Goal: Task Accomplishment & Management: Manage account settings

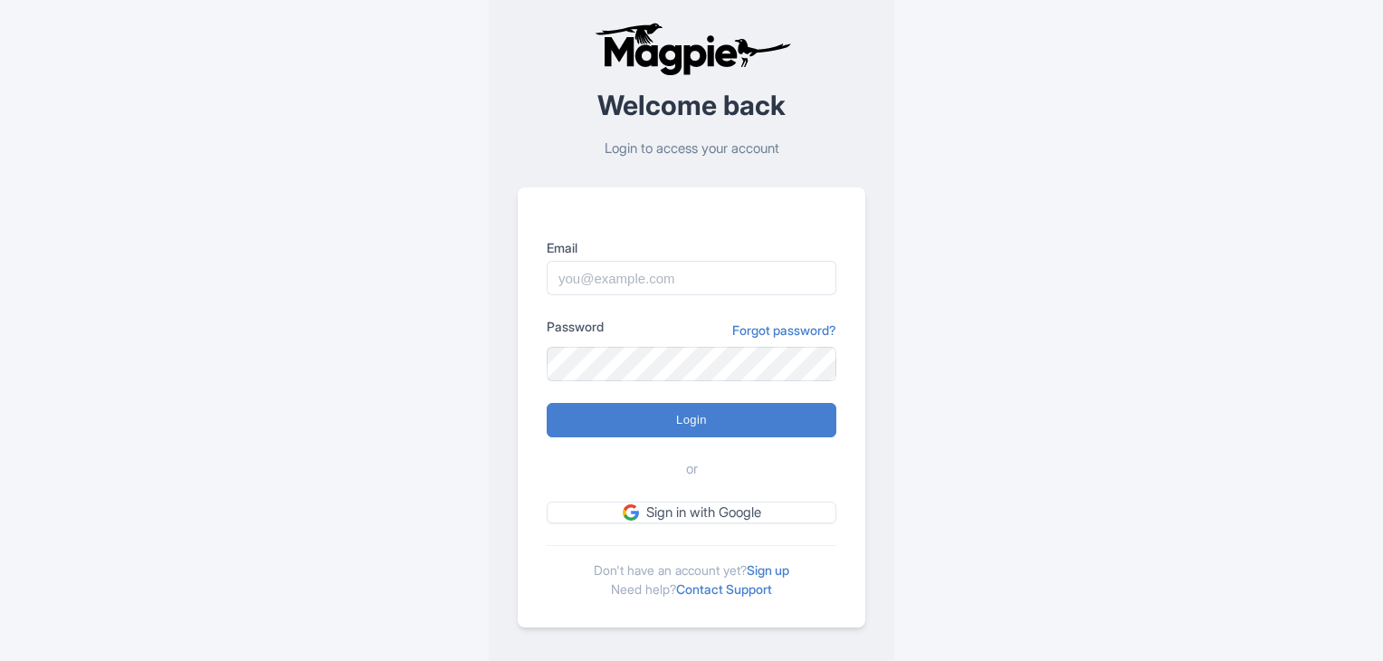
scroll to position [45, 0]
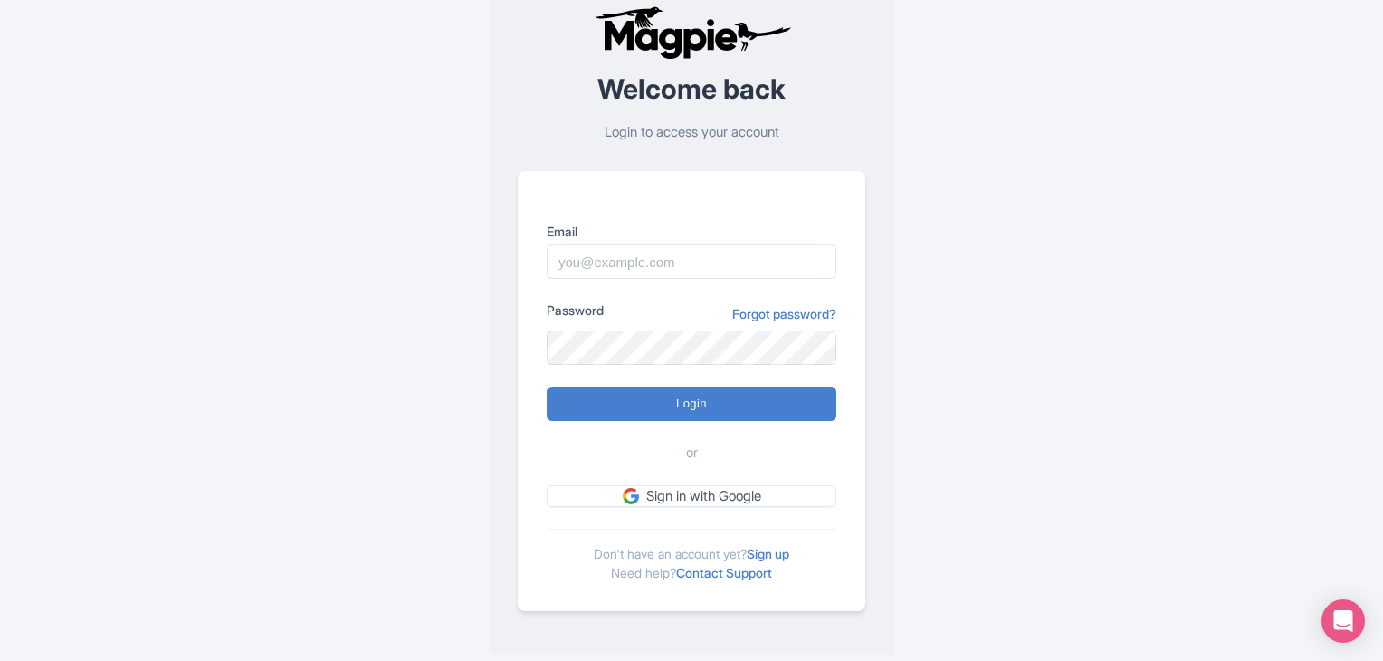
click at [799, 551] on div "Don't have an account yet? Sign up Need help? Contact Support" at bounding box center [692, 554] width 290 height 53
click at [788, 551] on link "Sign up" at bounding box center [767, 553] width 43 height 15
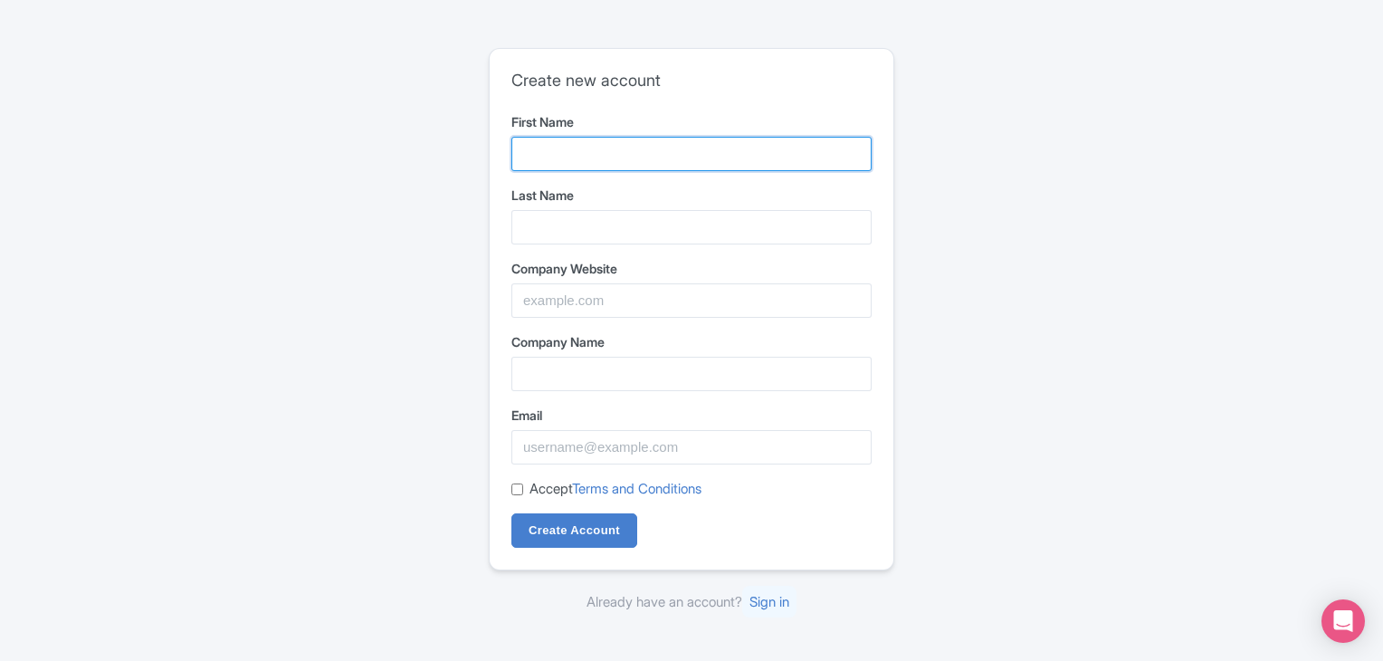
click at [585, 137] on input "First Name" at bounding box center [691, 154] width 360 height 34
type input "Om"
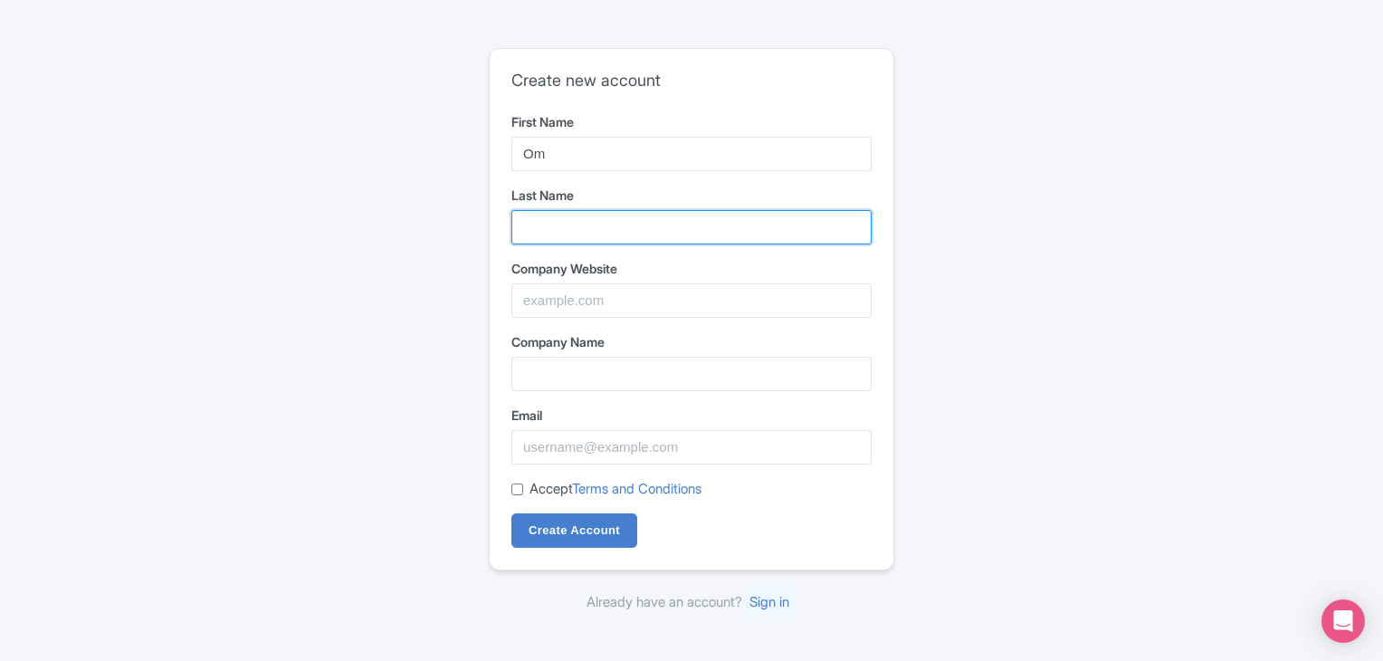
type input "International"
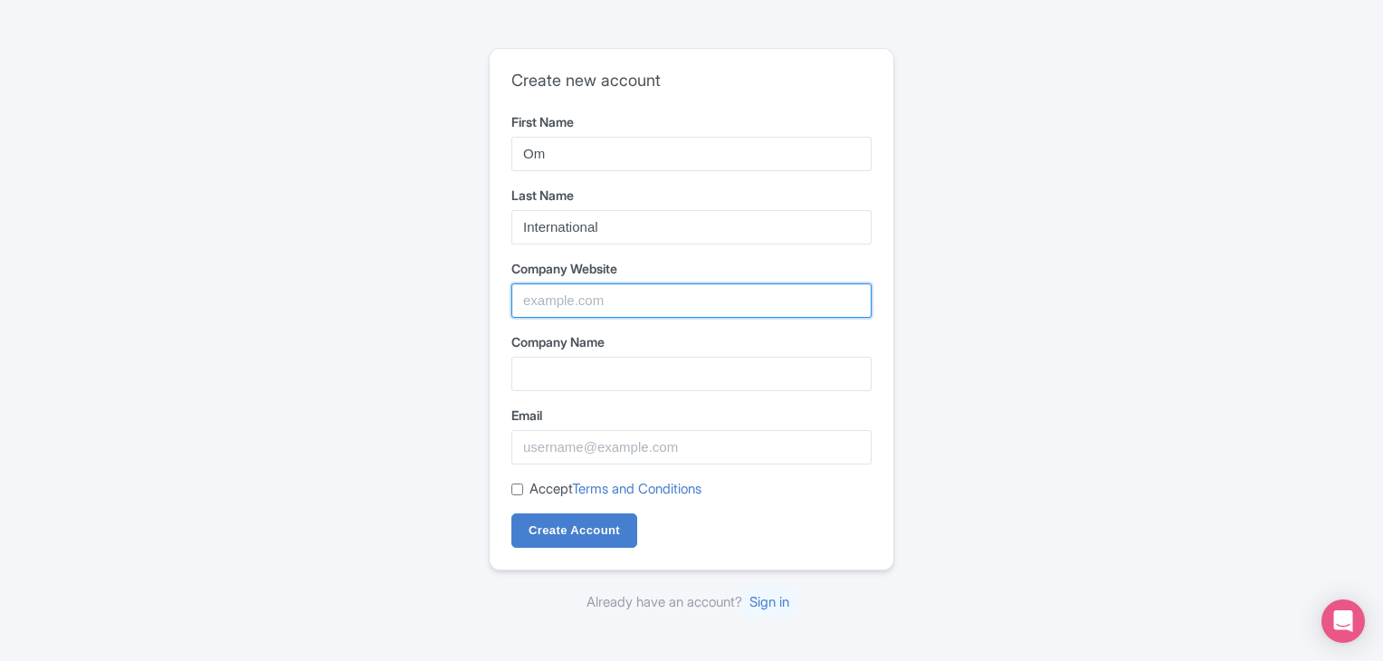
type input "Om Yoga International"
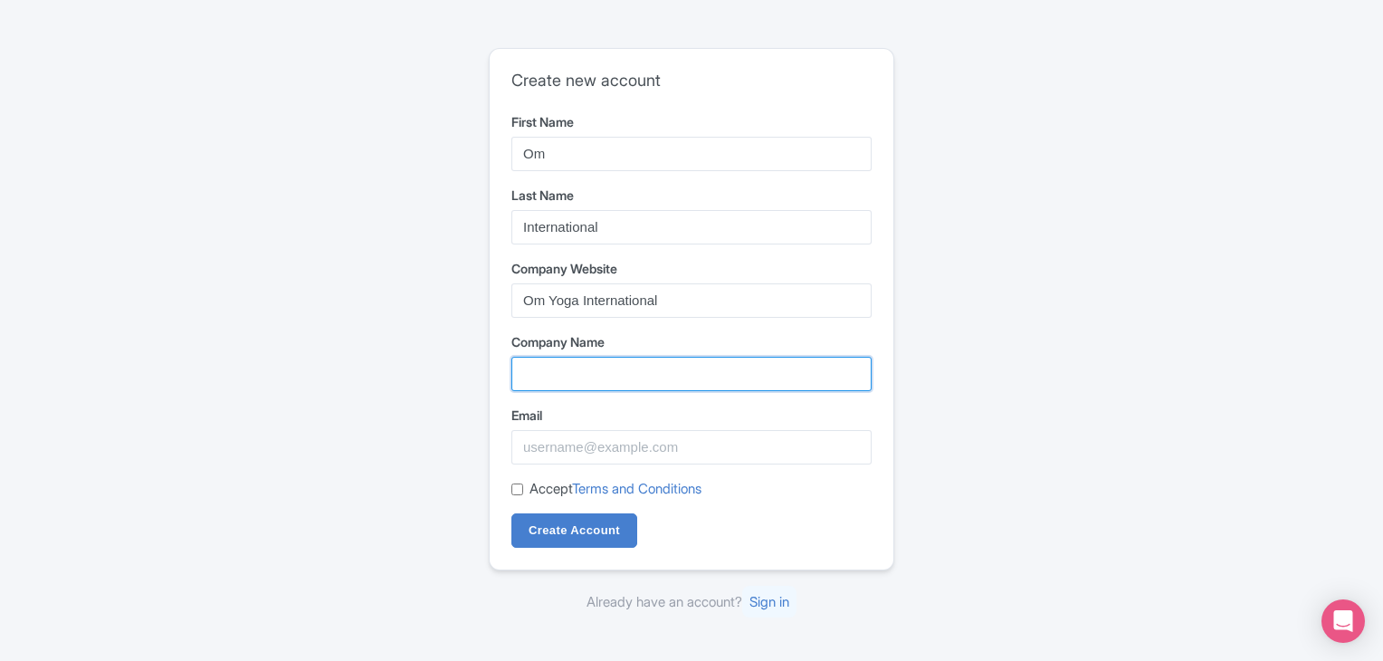
type input "Om Yoga International"
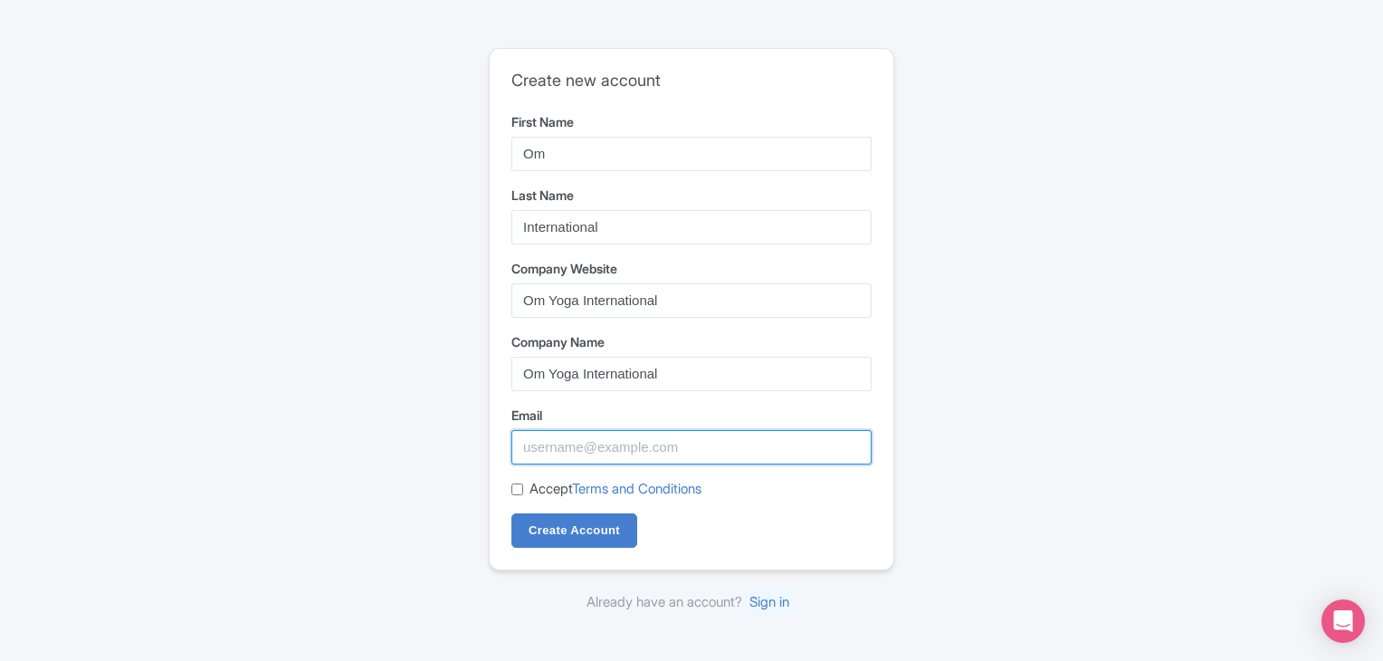
type input "[EMAIL_ADDRESS][DOMAIN_NAME]"
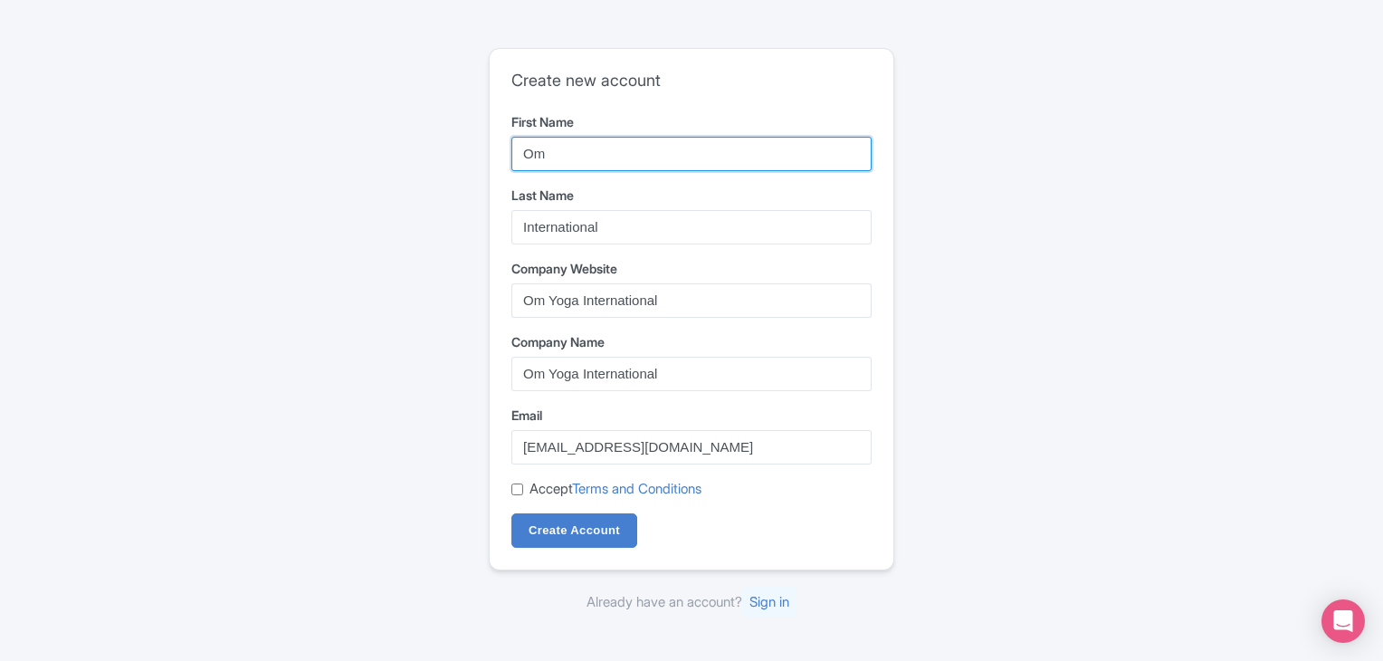
click at [633, 158] on input "Om" at bounding box center [691, 154] width 360 height 34
type input "Om Yoga"
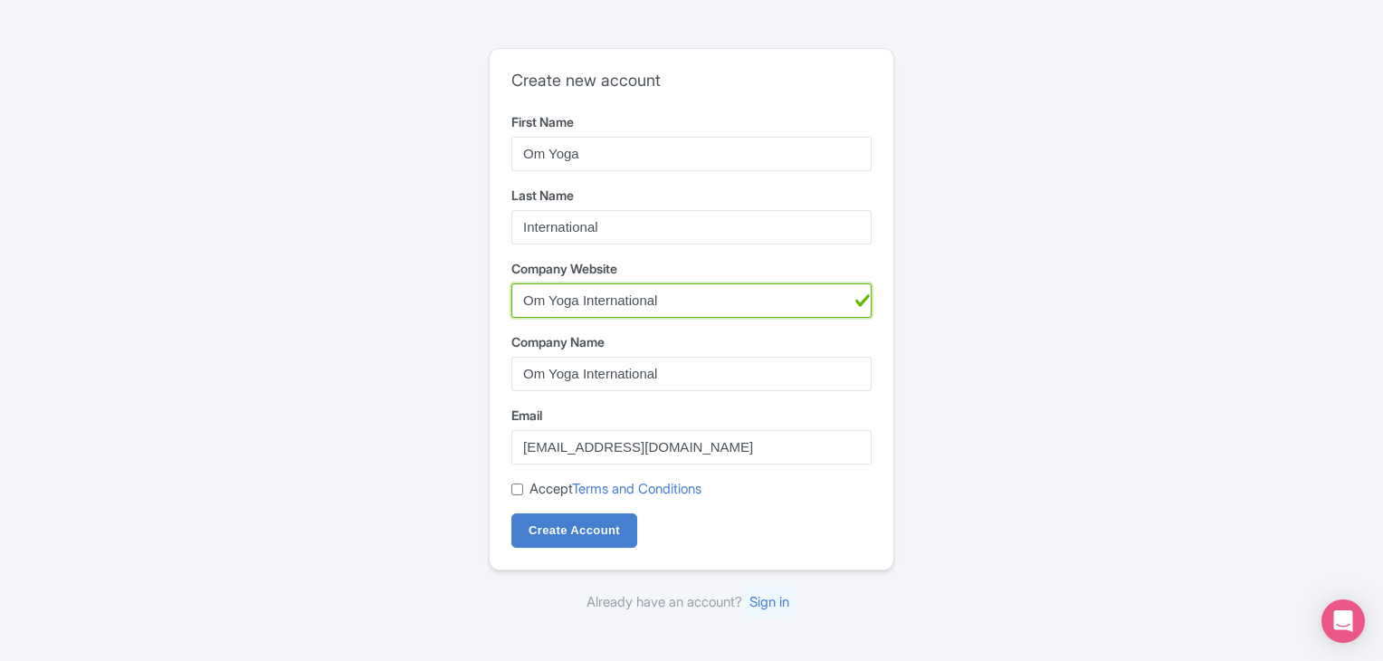
click at [681, 316] on input "Om Yoga International" at bounding box center [691, 300] width 360 height 34
click at [405, 294] on div "Create new account First Name Om Yoga Last Name International Company Website O…" at bounding box center [691, 330] width 1158 height 579
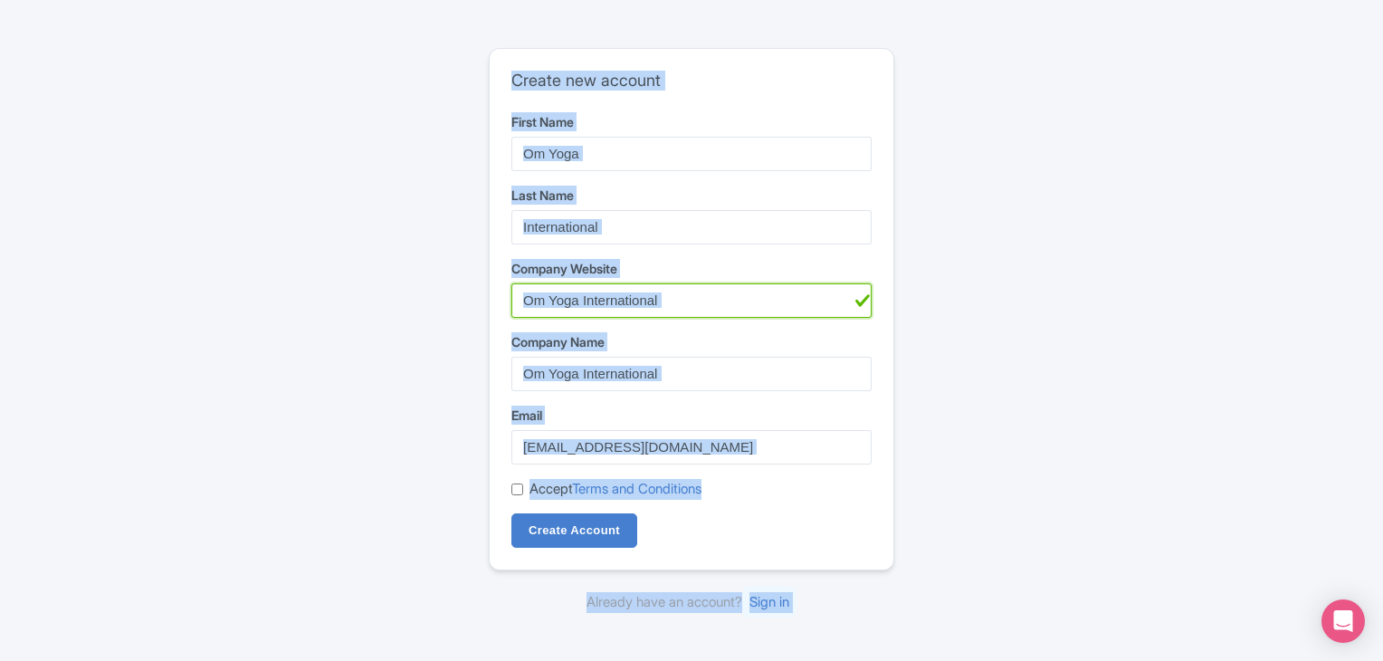
click at [663, 300] on input "Om Yoga International" at bounding box center [691, 300] width 360 height 34
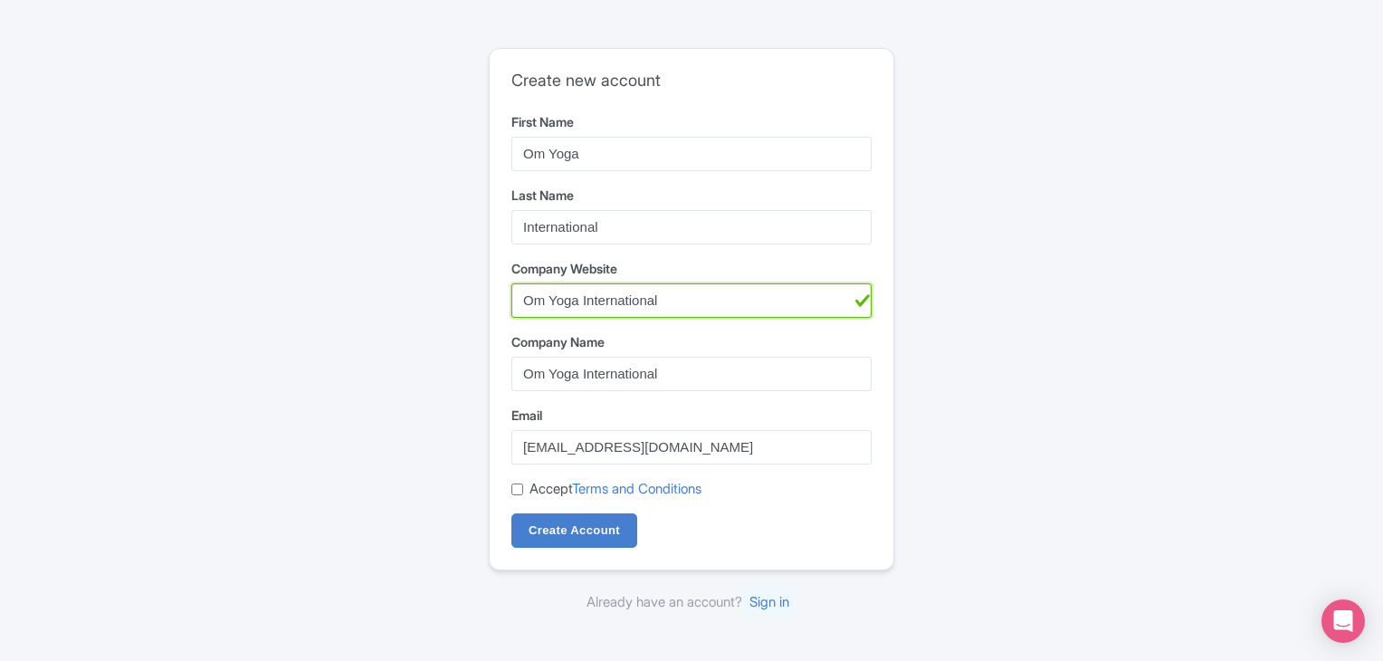
paste input "https://www.omyogainternational.com/"
type input "https://www.omyogainternational.com/"
click at [541, 350] on label "Company Name" at bounding box center [691, 341] width 360 height 19
click at [541, 356] on input "Om Yoga International" at bounding box center [691, 373] width 360 height 34
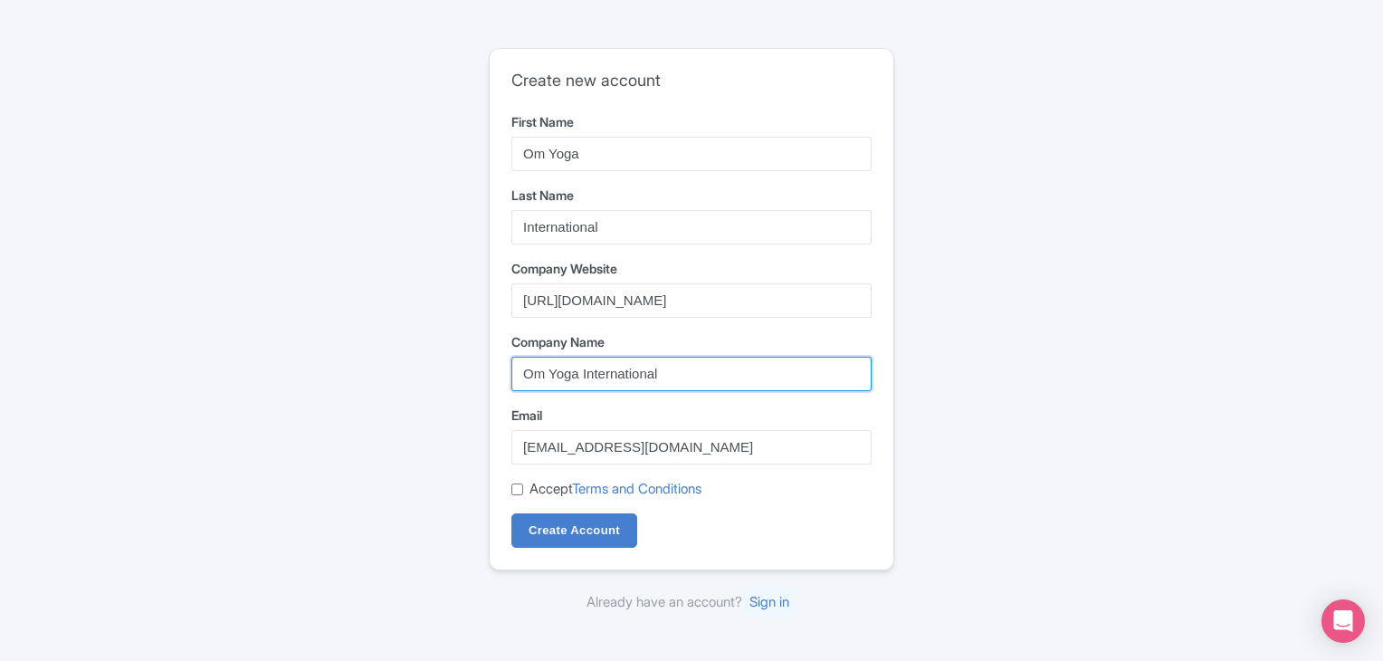
click at [715, 368] on input "Om Yoga International" at bounding box center [691, 373] width 360 height 34
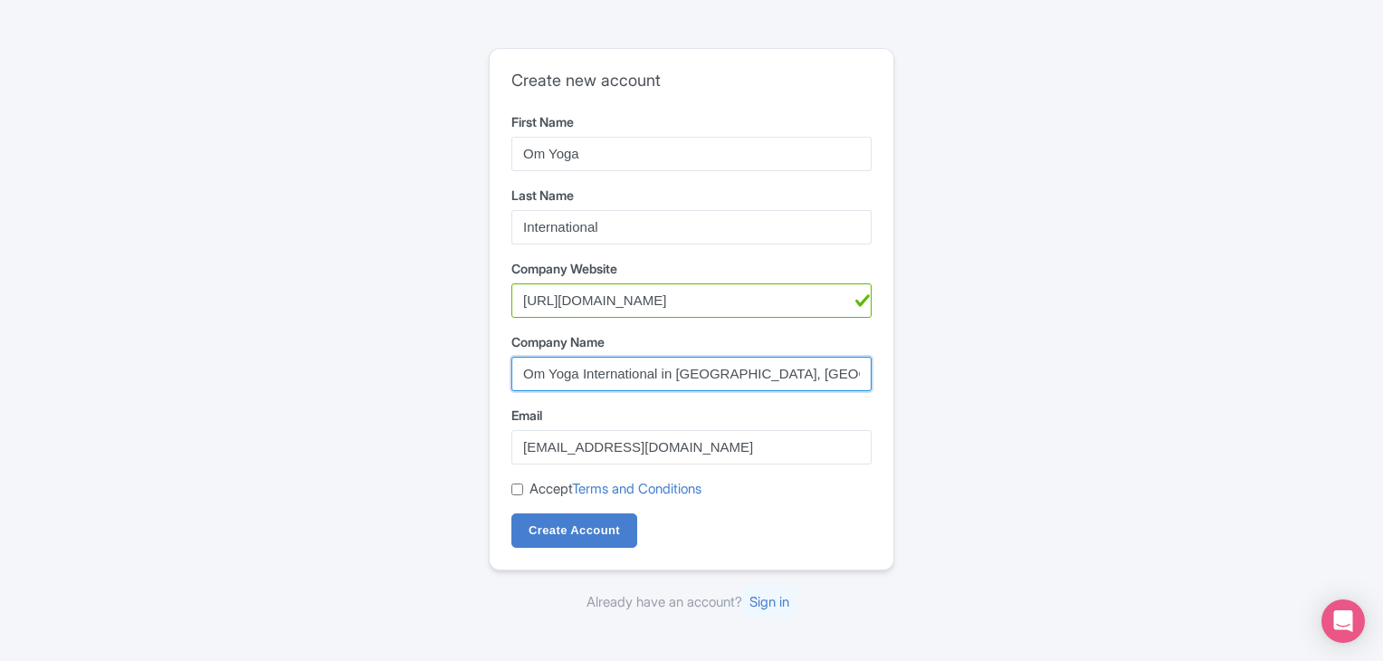
type input "Om Yoga International in [GEOGRAPHIC_DATA], [GEOGRAPHIC_DATA]"
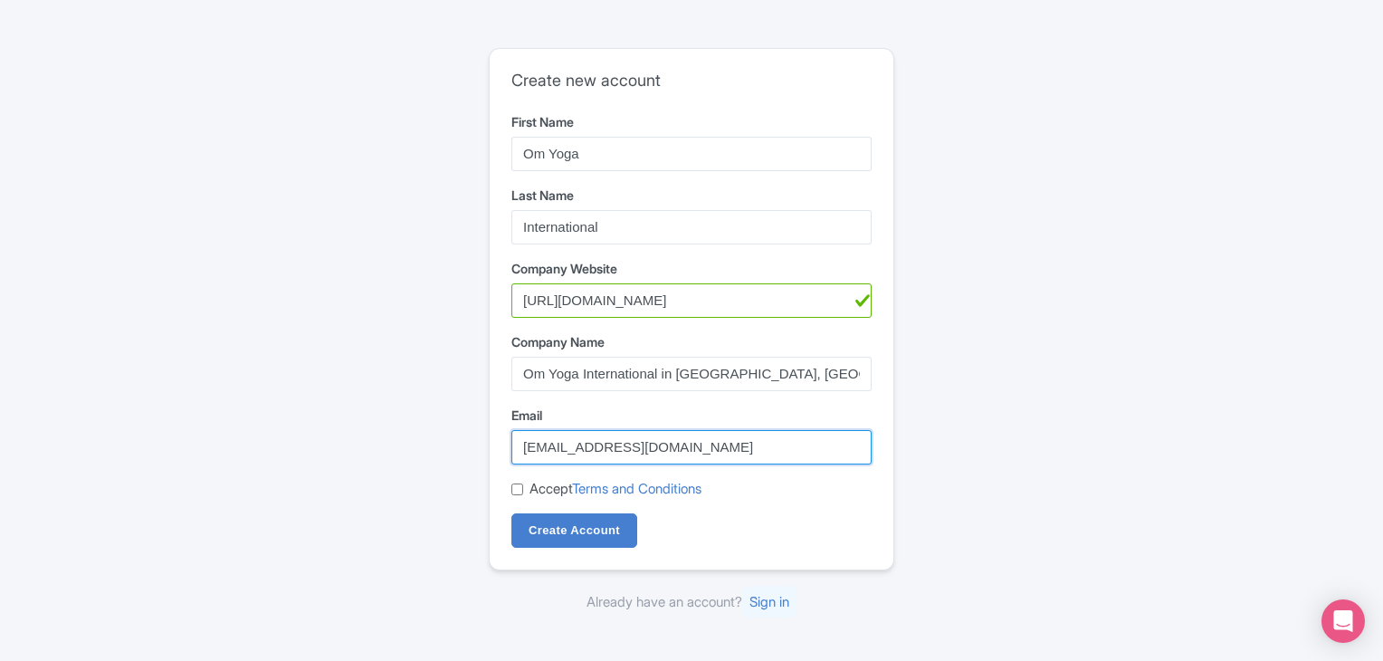
click at [539, 461] on input "info@omyogainternational.com" at bounding box center [691, 447] width 360 height 34
type input "[EMAIL_ADDRESS][DOMAIN_NAME]"
click at [538, 491] on label "Accept Terms and Conditions" at bounding box center [615, 489] width 172 height 21
click at [523, 491] on input "Accept Terms and Conditions" at bounding box center [517, 489] width 12 height 12
checkbox input "true"
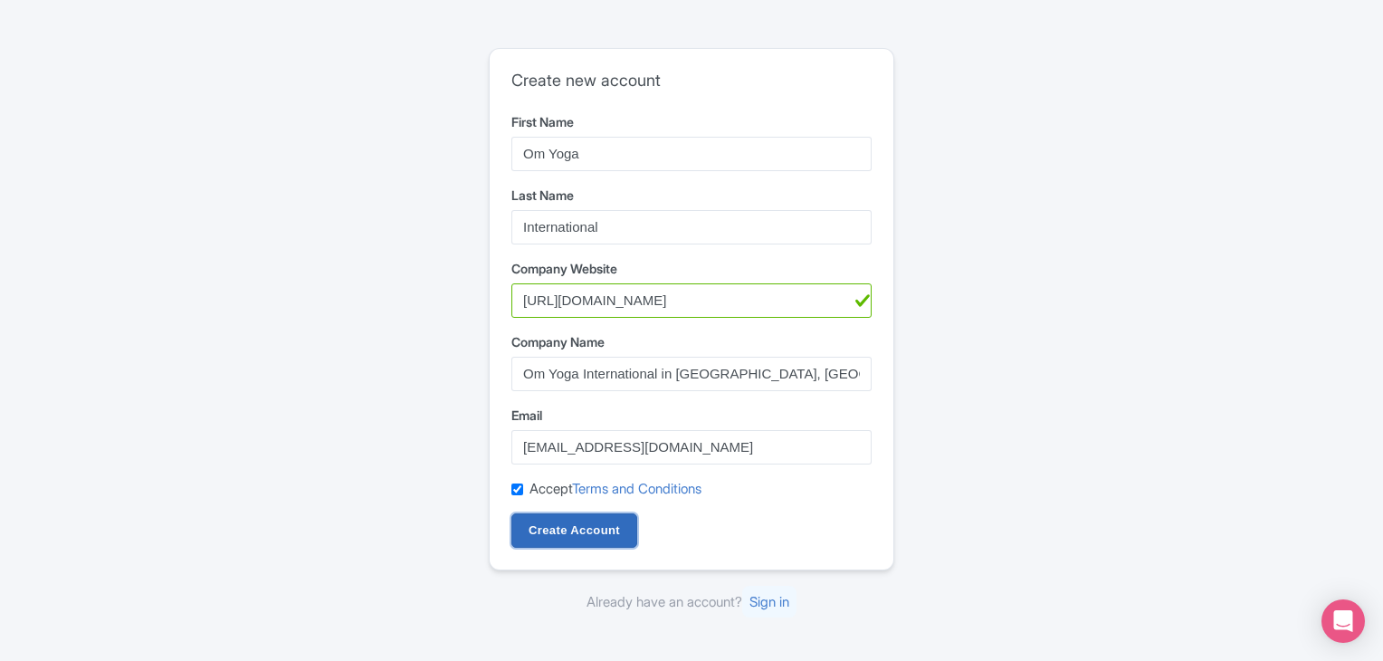
click at [544, 528] on input "Create Account" at bounding box center [574, 530] width 126 height 34
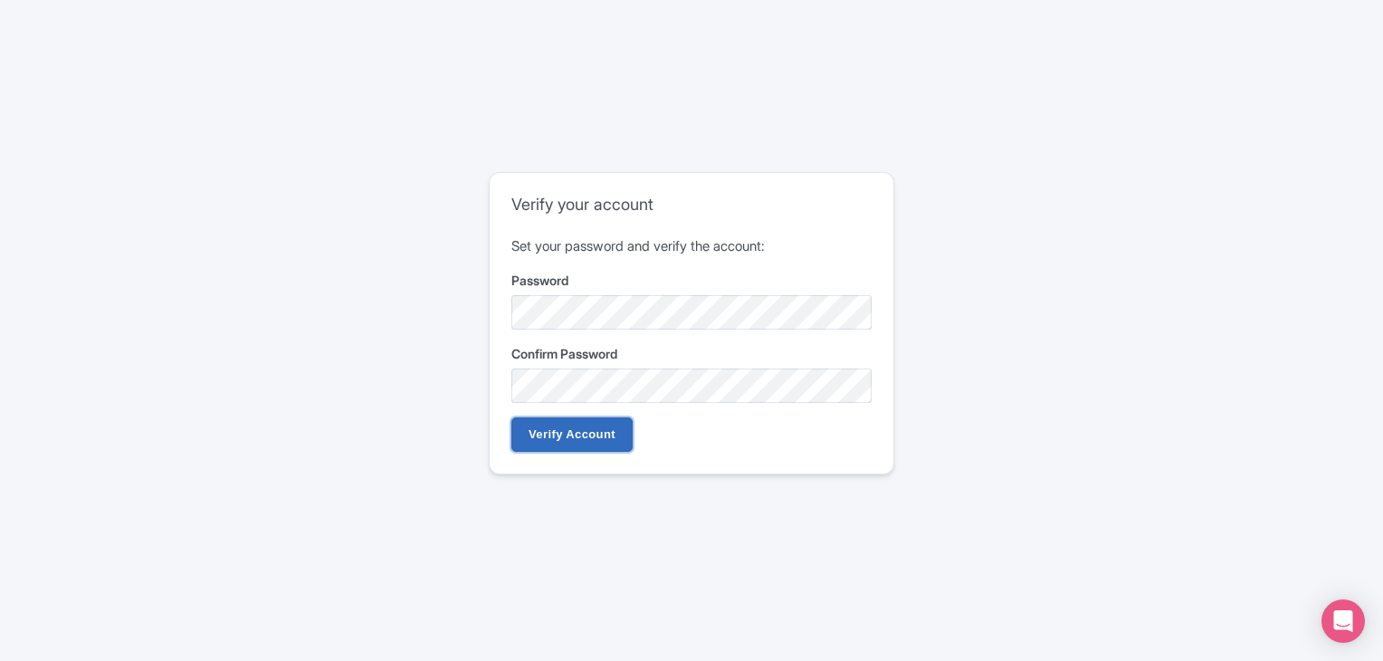
click at [591, 442] on input "Verify Account" at bounding box center [571, 434] width 121 height 34
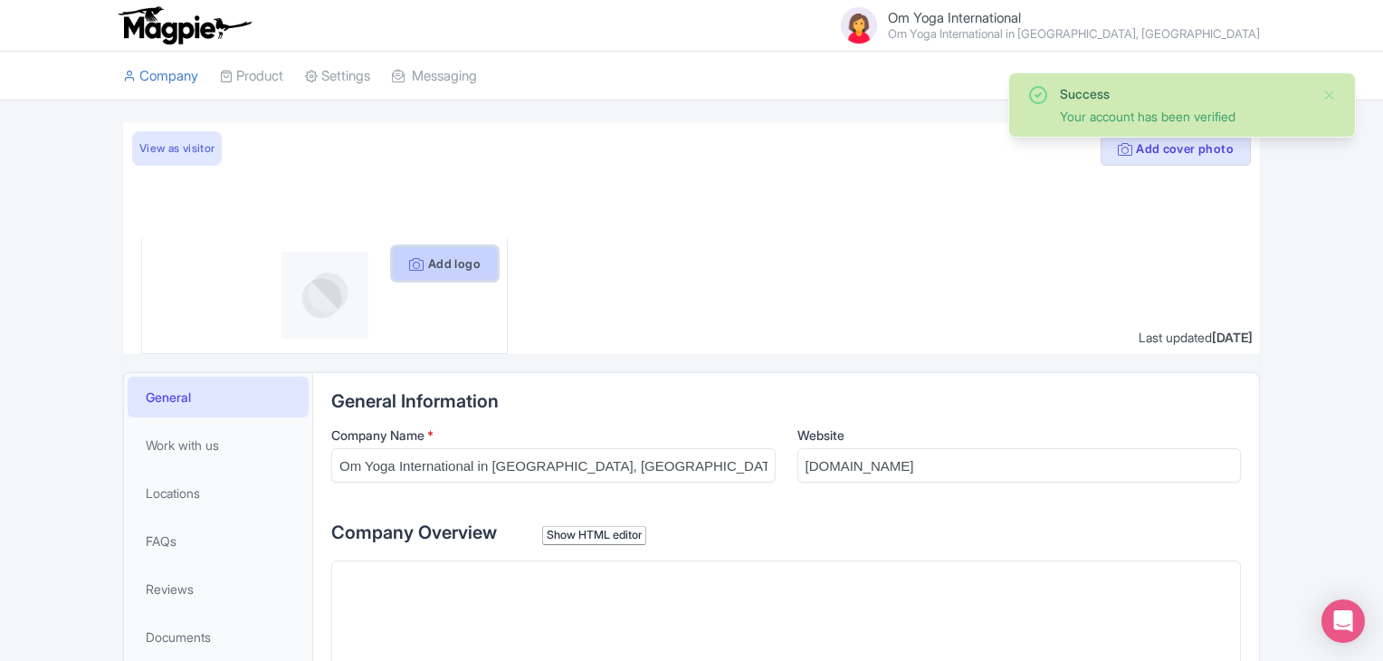
click at [414, 262] on icon at bounding box center [416, 264] width 14 height 14
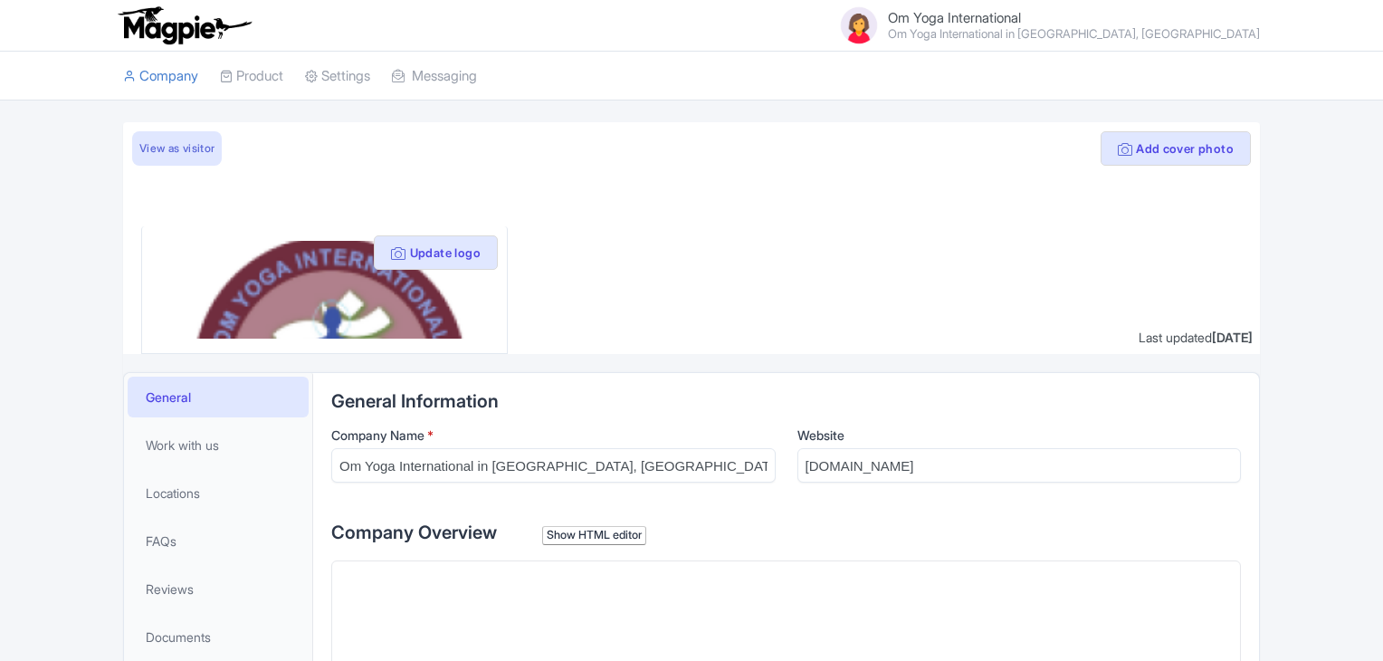
click at [444, 252] on button "Update logo" at bounding box center [436, 252] width 124 height 34
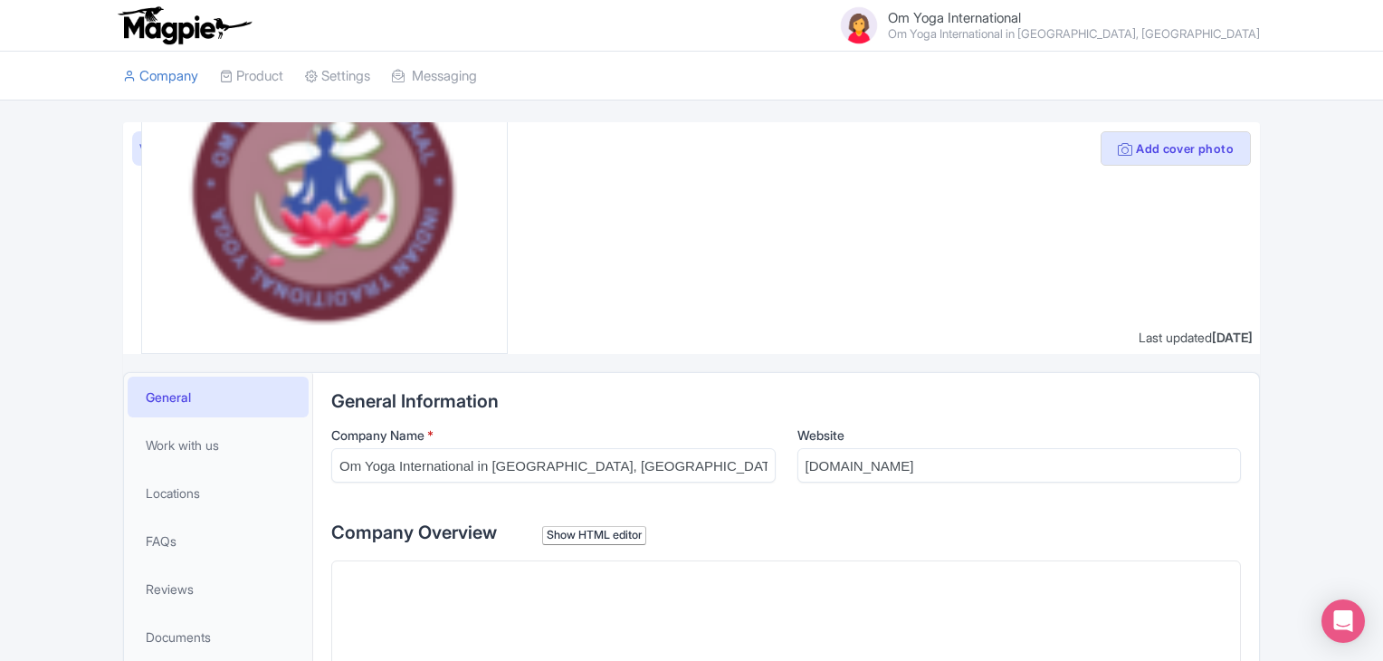
click at [375, 240] on img at bounding box center [323, 192] width 291 height 291
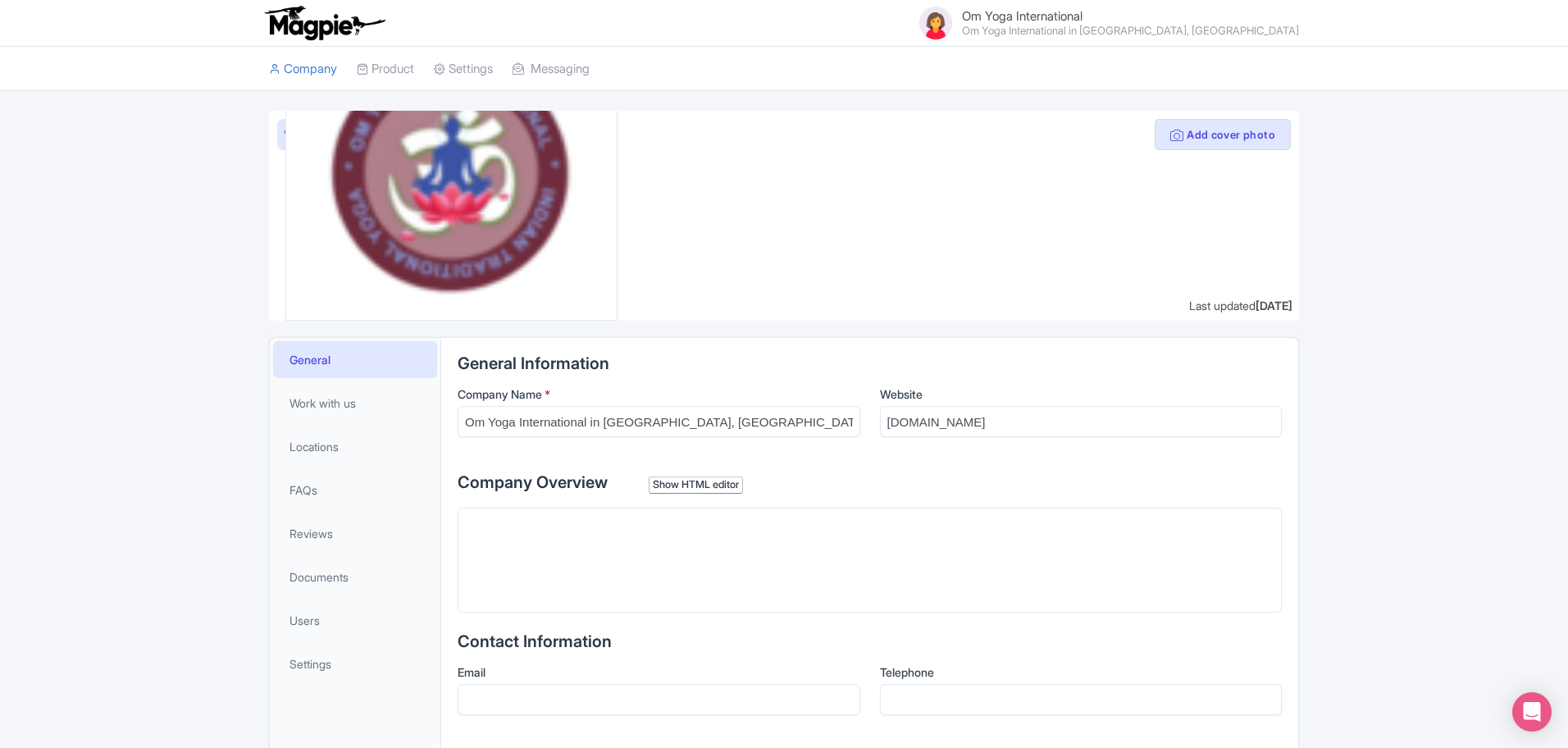
drag, startPoint x: 464, startPoint y: 203, endPoint x: 434, endPoint y: 217, distance: 33.1
click at [434, 217] on img at bounding box center [450, 174] width 264 height 264
click at [599, 507] on div "Company Overview Show HTML editor Bold Italic Strikethrough Link Heading Quote …" at bounding box center [869, 540] width 824 height 142
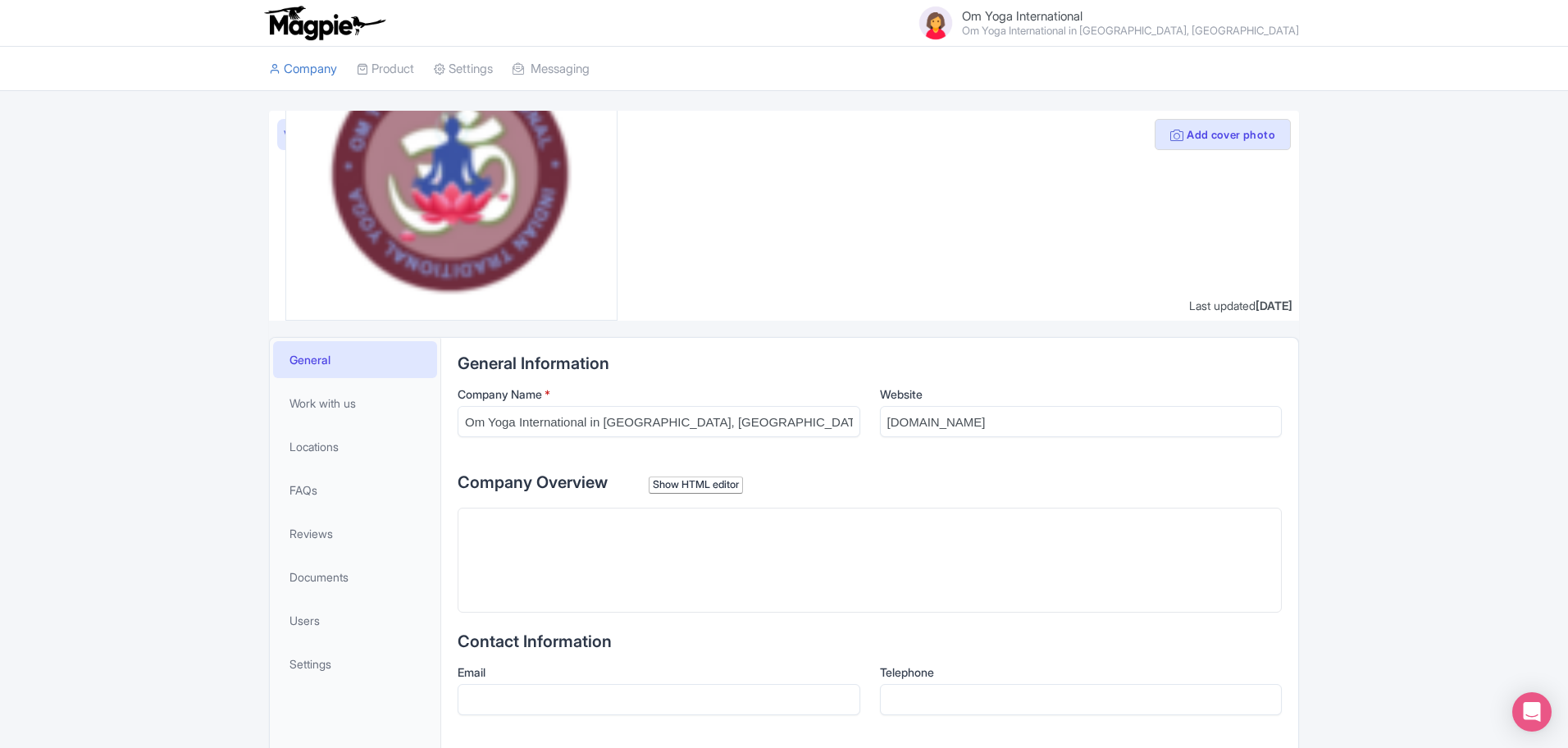
scroll to position [410, 0]
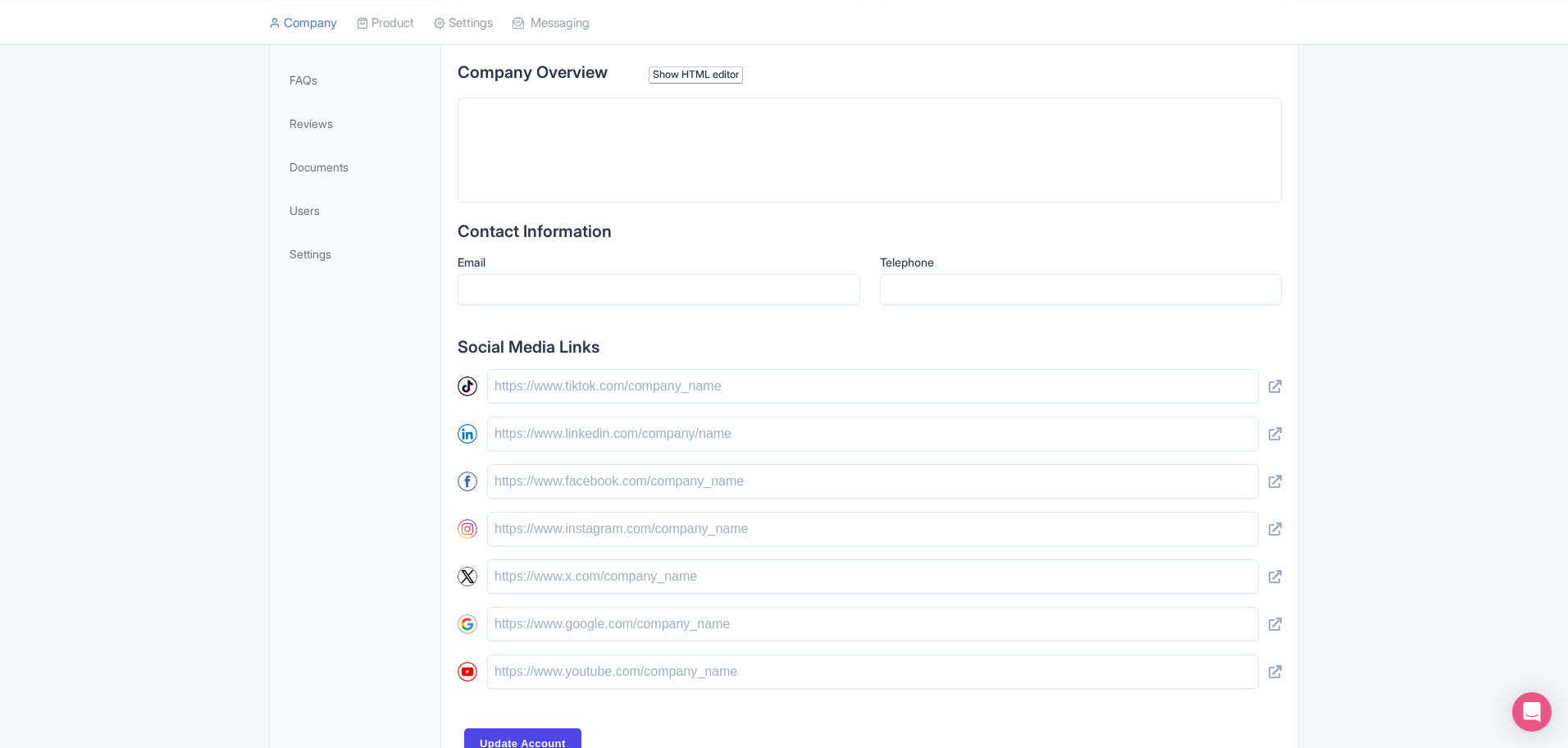
click at [551, 190] on trix-editor at bounding box center [869, 151] width 824 height 105
click at [552, 151] on trix-editor "To enrich screen reader interactions, please activate Accessibility in Grammarl…" at bounding box center [869, 151] width 824 height 105
paste trix-editor "<div>&nbsp;Om Yoga International in Rishikesh, India supports holistic growth v…"
type trix-editor "<div>&nbsp;Om Yoga International in Rishikesh, India supports holistic growth v…"
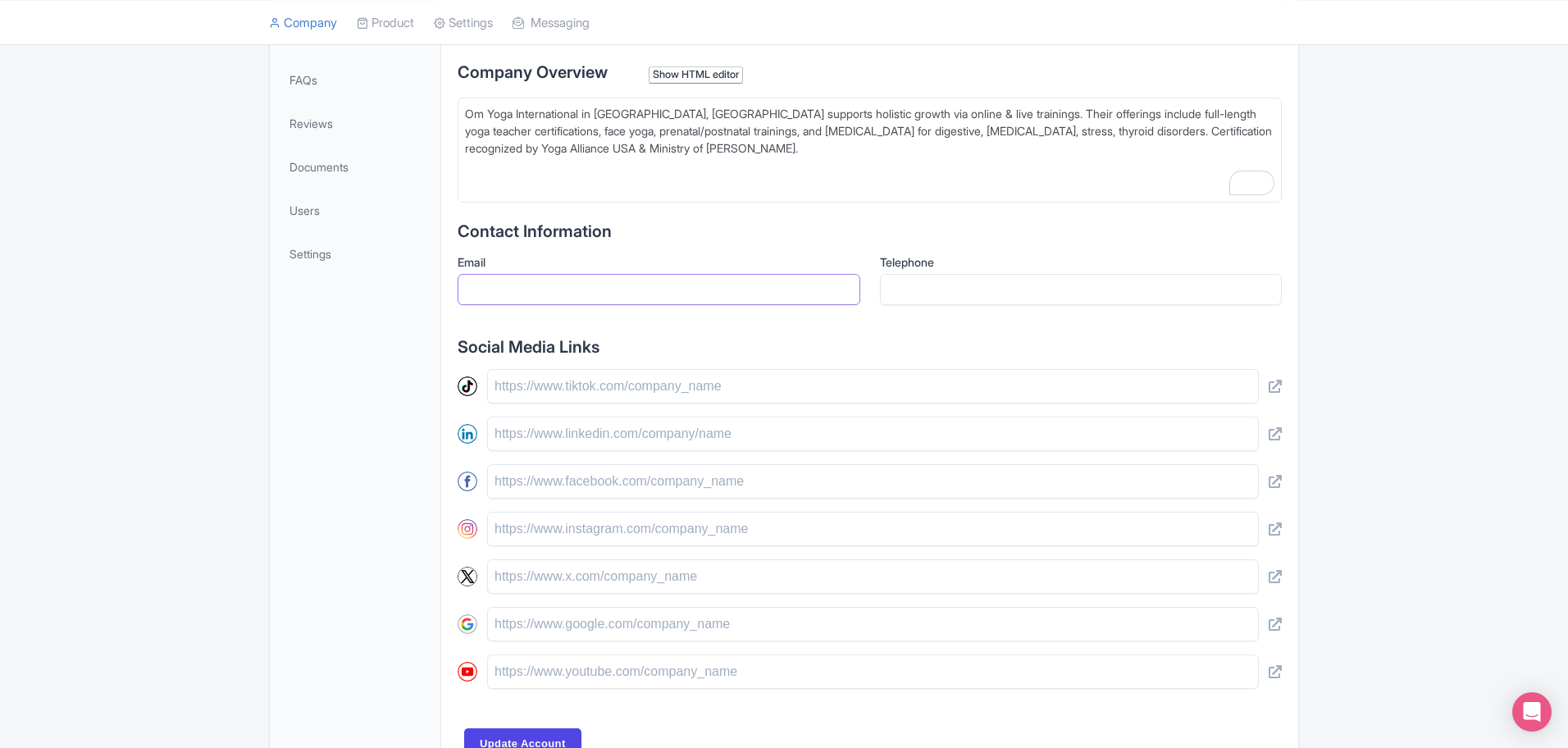
click at [508, 304] on input "Email" at bounding box center [659, 289] width 402 height 31
type input "[EMAIL_ADDRESS][DOMAIN_NAME]"
click at [975, 290] on input "Telephone" at bounding box center [1081, 289] width 402 height 31
paste input "7060004959"
type input "7060004959"
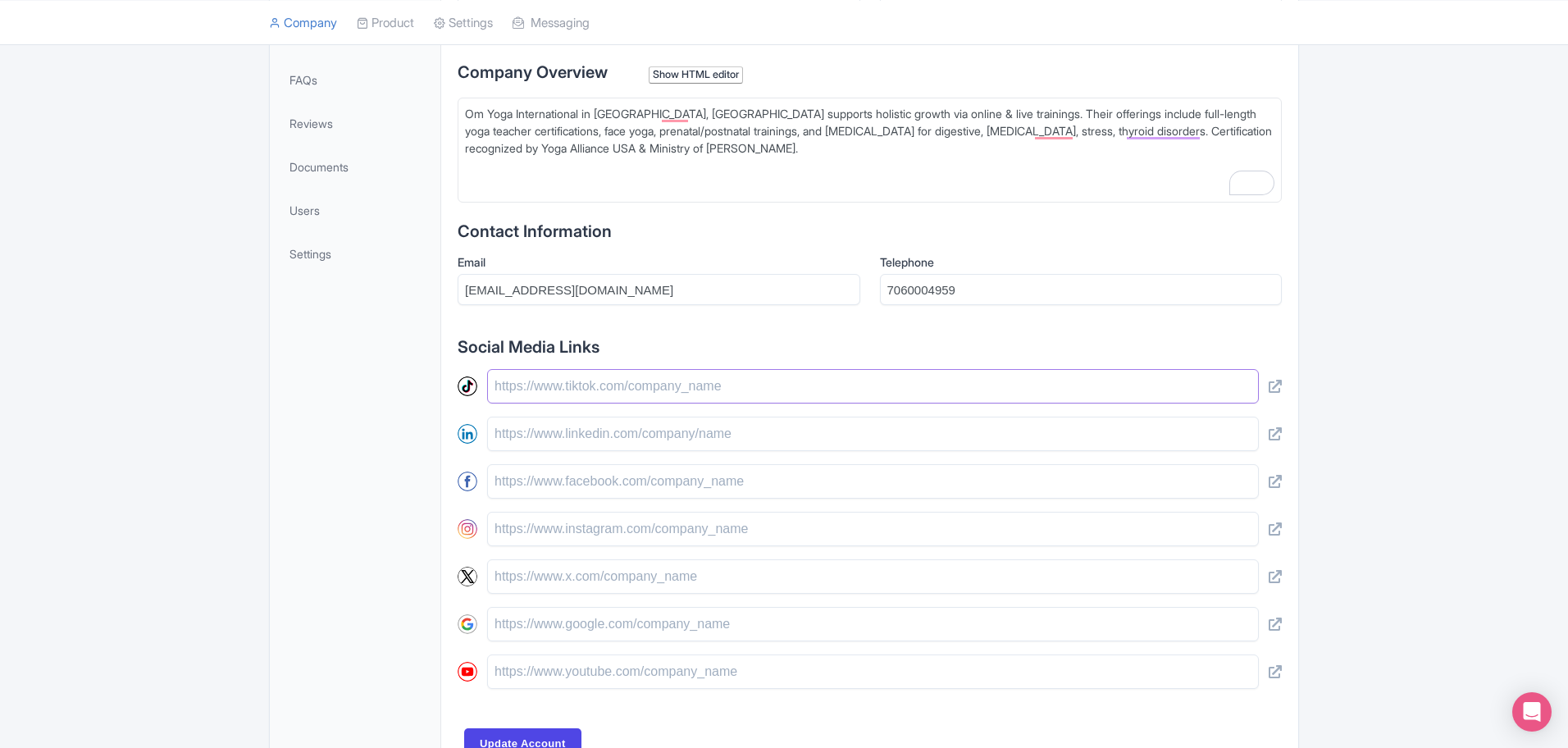
click at [720, 388] on input "text" at bounding box center [872, 386] width 771 height 34
click at [652, 446] on input "text" at bounding box center [872, 434] width 771 height 34
paste input "[URL][DOMAIN_NAME]"
type input "[URL][DOMAIN_NAME]"
click at [548, 482] on input "text" at bounding box center [872, 481] width 771 height 34
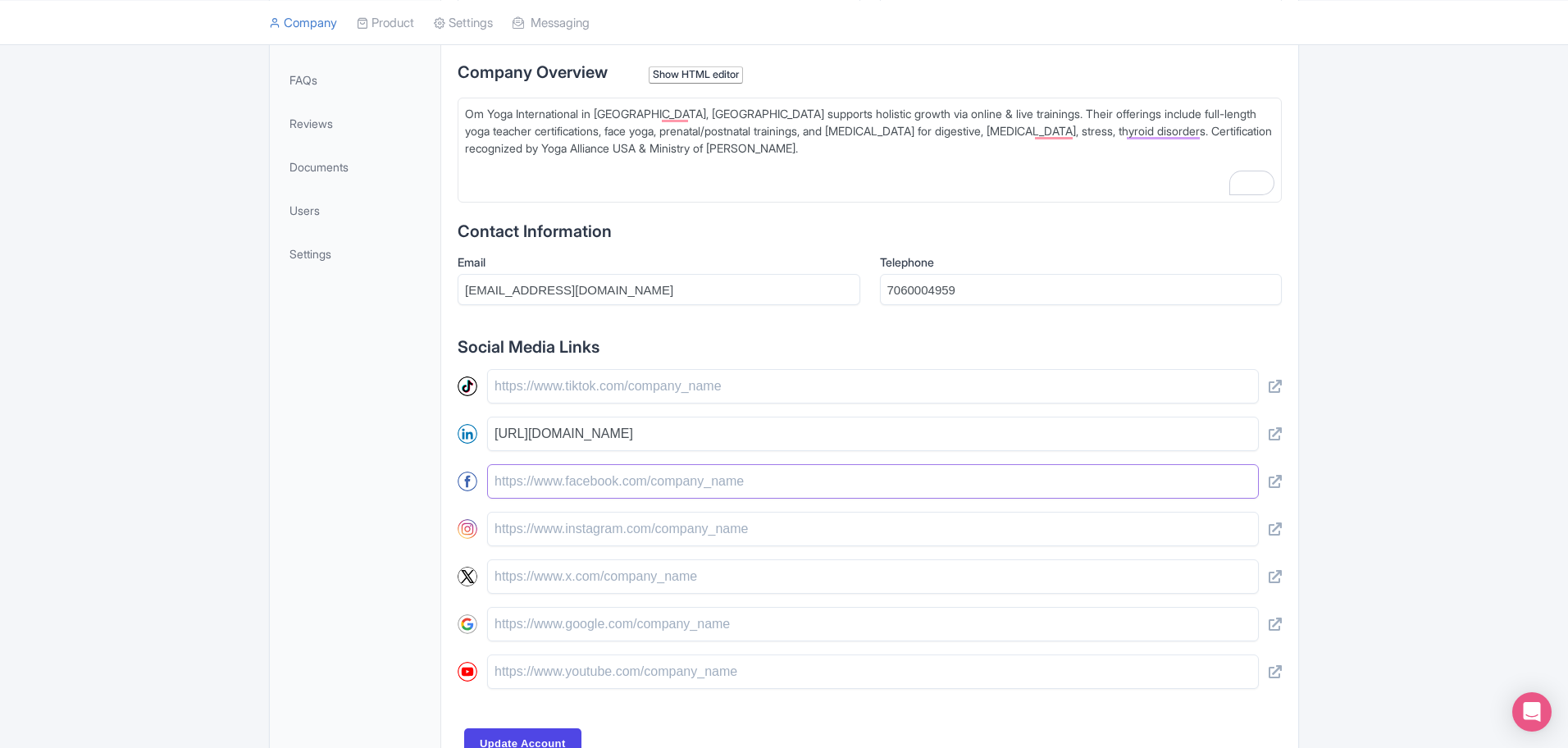
paste input "[URL][DOMAIN_NAME]"
type input "[URL][DOMAIN_NAME]"
click at [537, 512] on input "text" at bounding box center [872, 529] width 771 height 34
paste input "https://www.instagram.com/omyogainternational/?hl=en"
drag, startPoint x: 603, startPoint y: 559, endPoint x: 572, endPoint y: 582, distance: 38.6
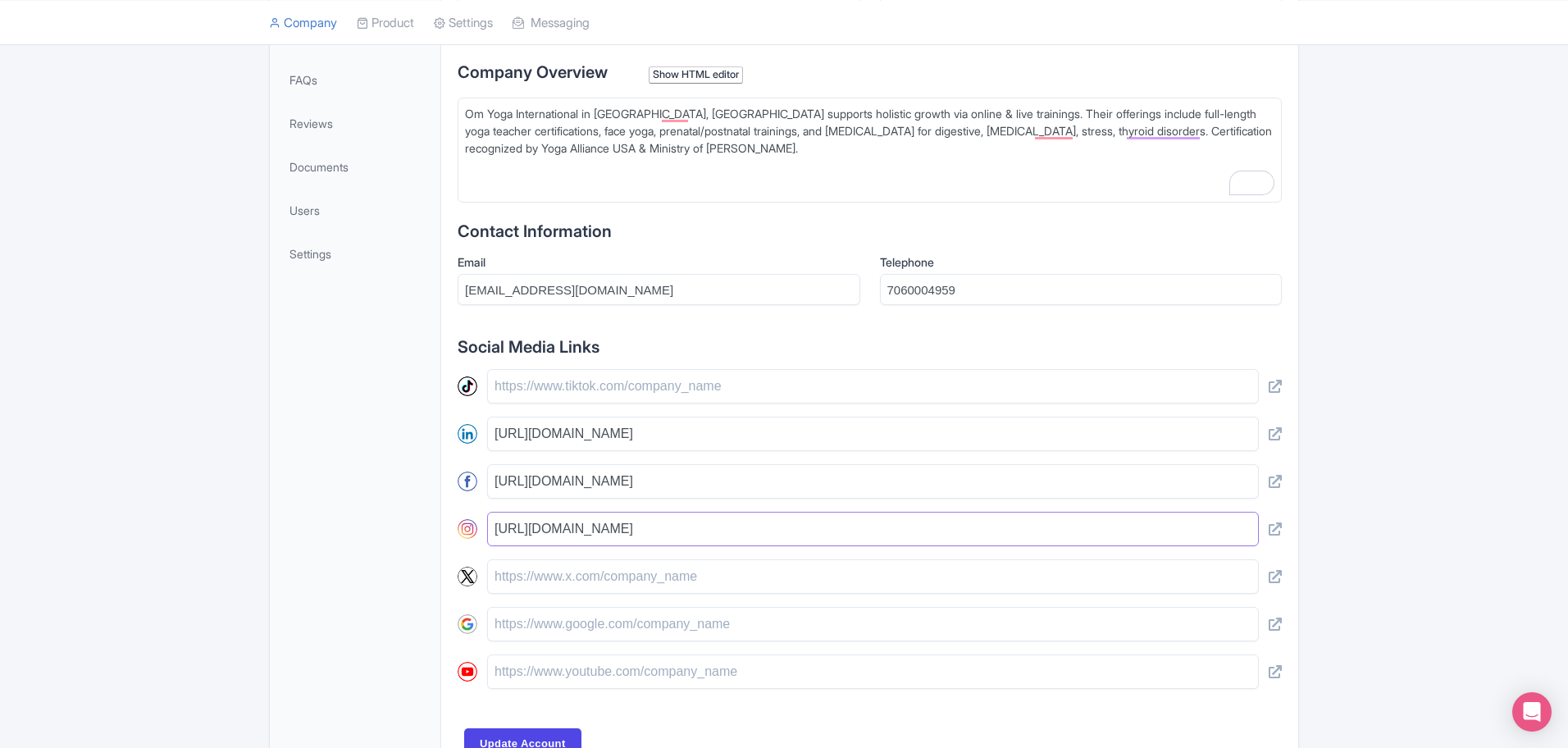
click at [572, 582] on div "https://www.linkedin.com/company/82116082/ https://www.facebook.com/omyogainter…" at bounding box center [869, 529] width 824 height 320
type input "https://www.instagram.com/omyogainternational/?hl=en"
click at [570, 580] on input "text" at bounding box center [872, 577] width 771 height 34
paste input "https://x.com/omyogaindia"
type input "https://x.com/omyogaindia"
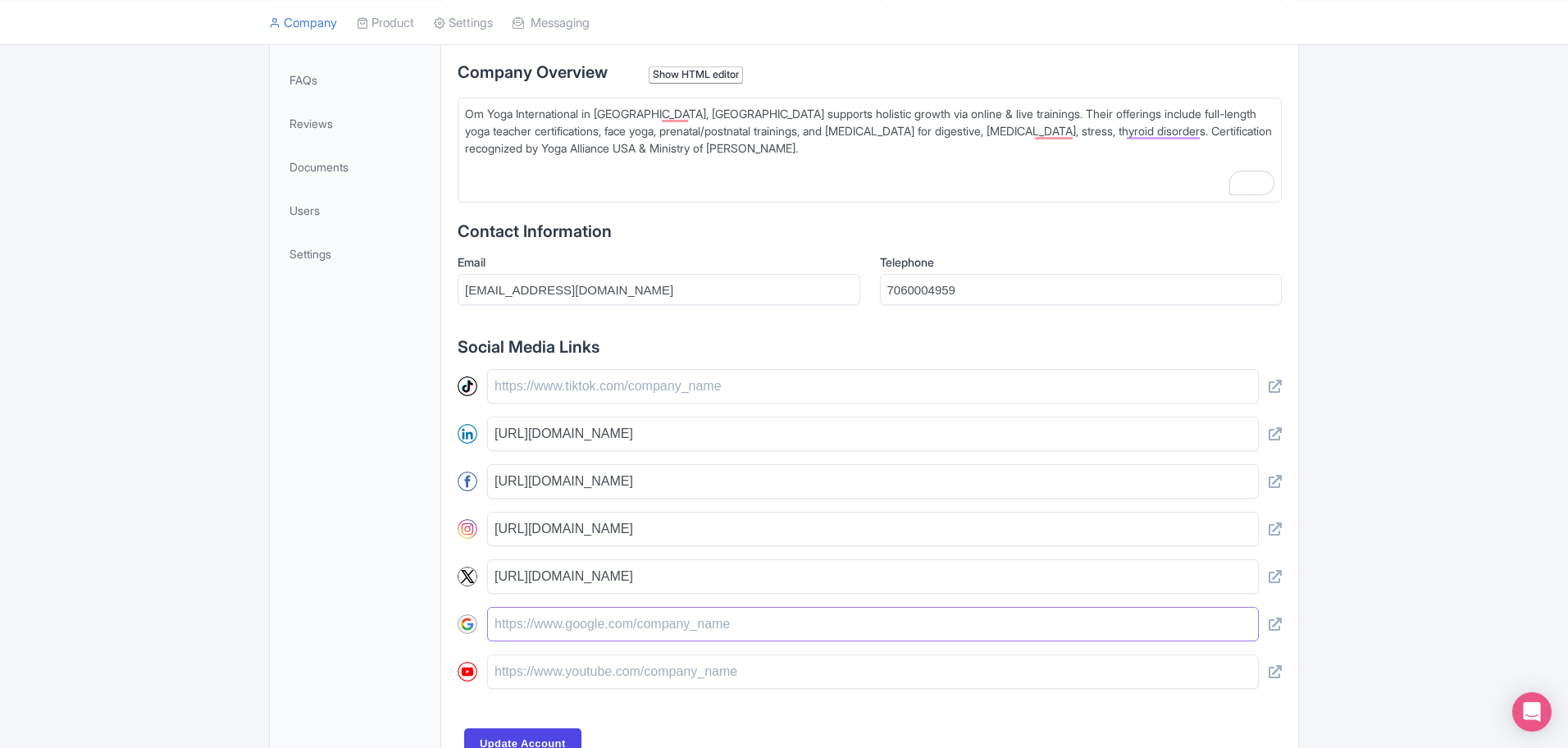
click at [537, 598] on input "text" at bounding box center [872, 625] width 771 height 34
click at [547, 598] on input "text" at bounding box center [872, 672] width 771 height 34
paste input "https://www.youtube.com/@omyogainternational"
type input "https://www.youtube.com/@omyogainternational"
click at [547, 598] on input "text" at bounding box center [872, 625] width 771 height 34
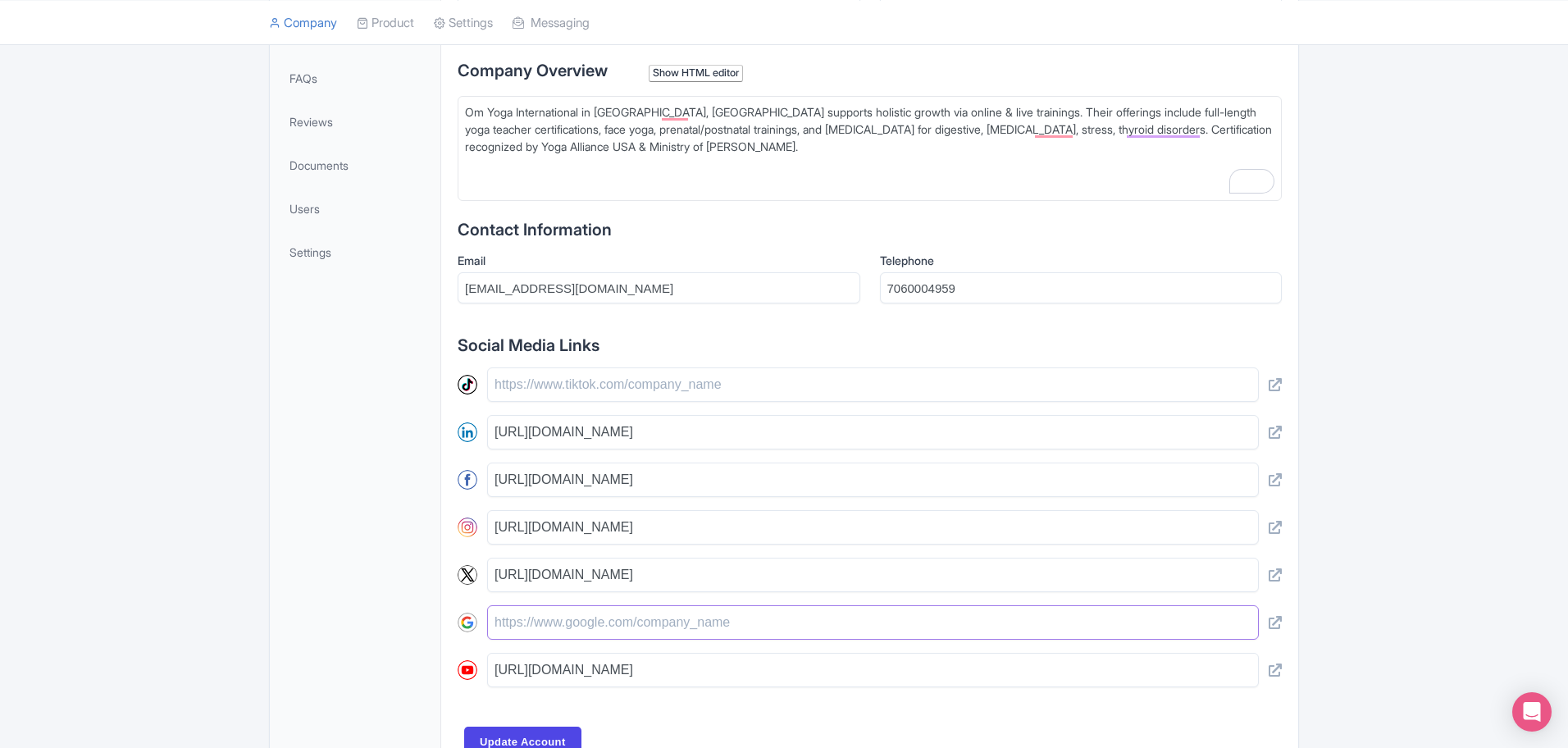
scroll to position [515, 0]
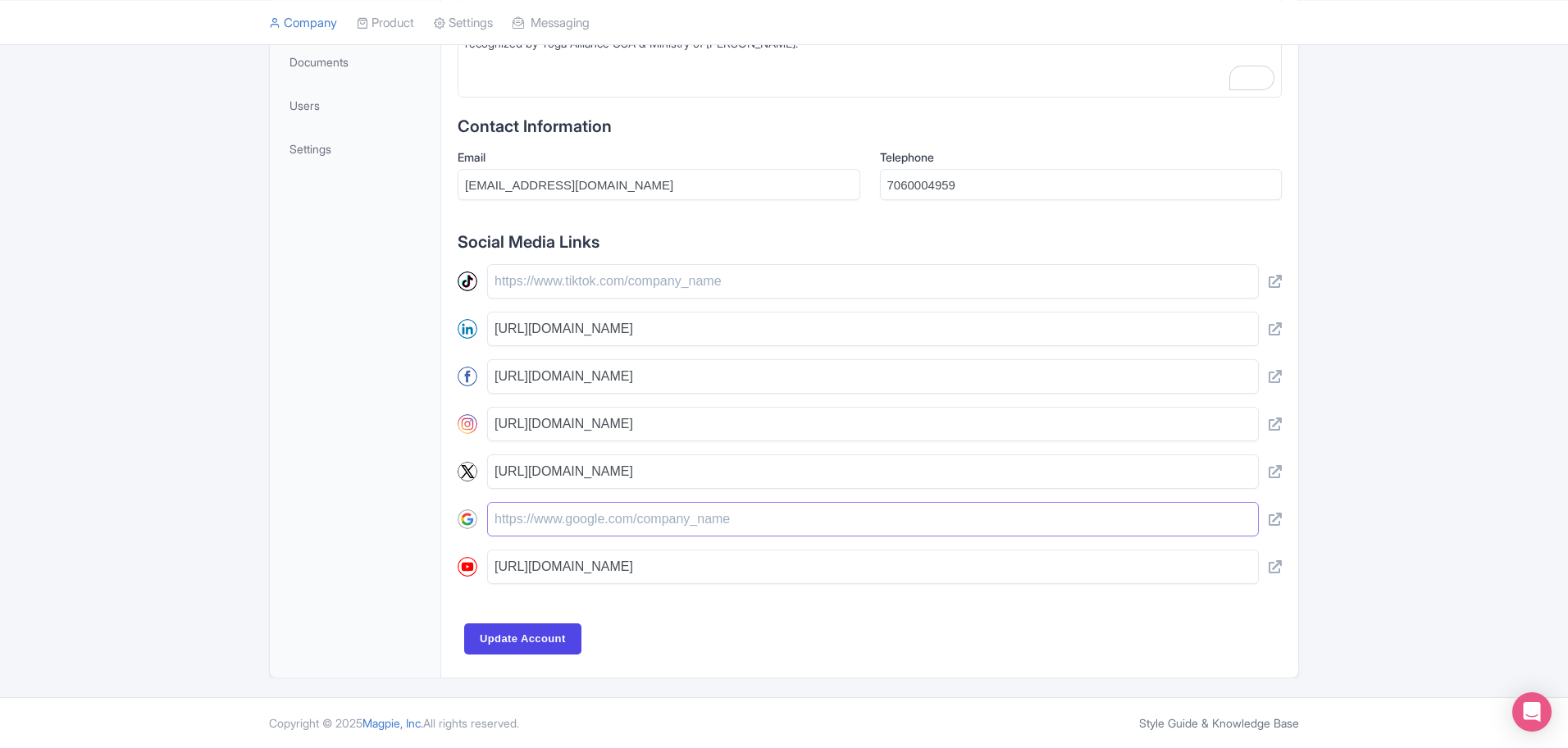
click at [602, 518] on input "text" at bounding box center [872, 520] width 771 height 34
click at [554, 598] on input "Update Account" at bounding box center [522, 639] width 117 height 31
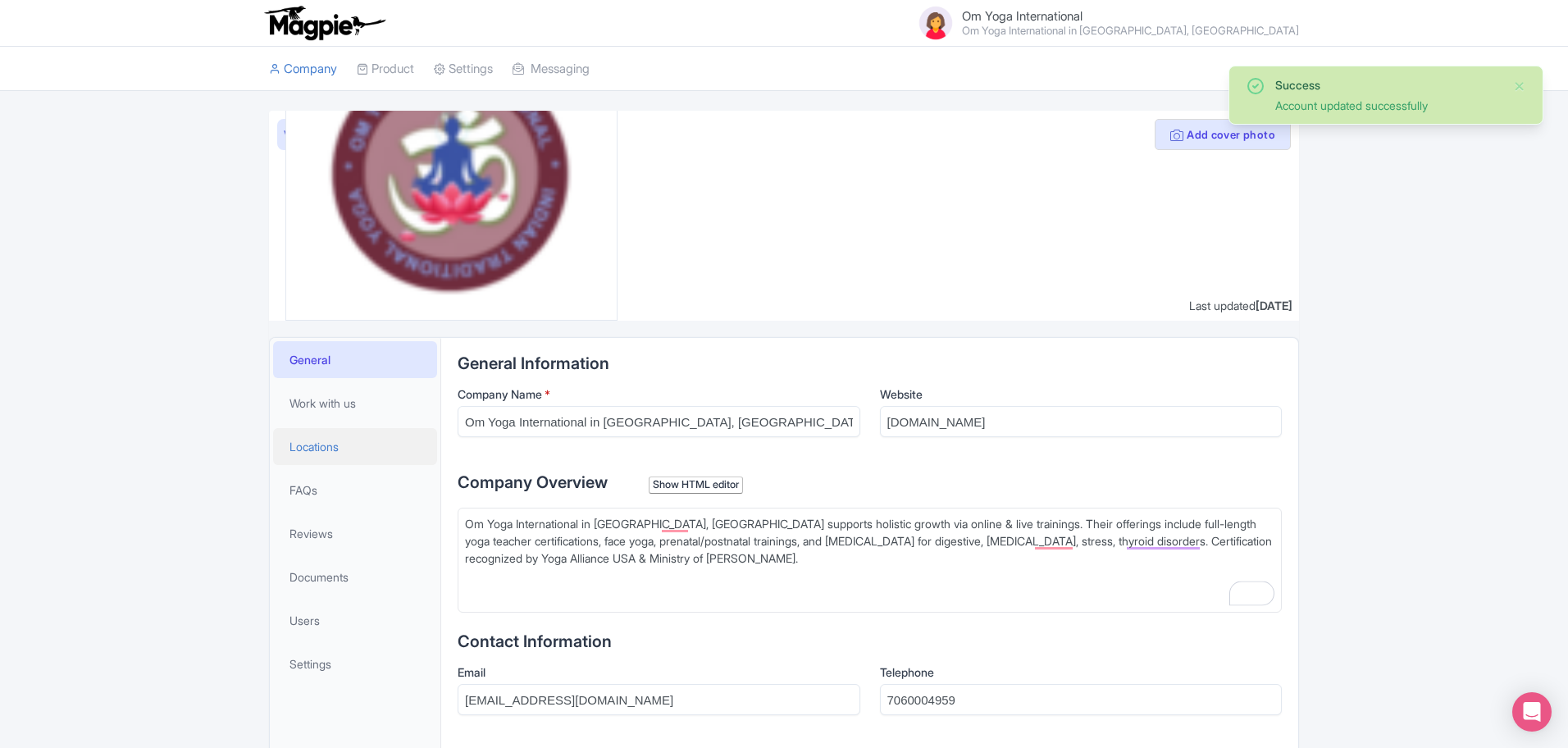
click at [317, 449] on span "Locations" at bounding box center [314, 446] width 49 height 17
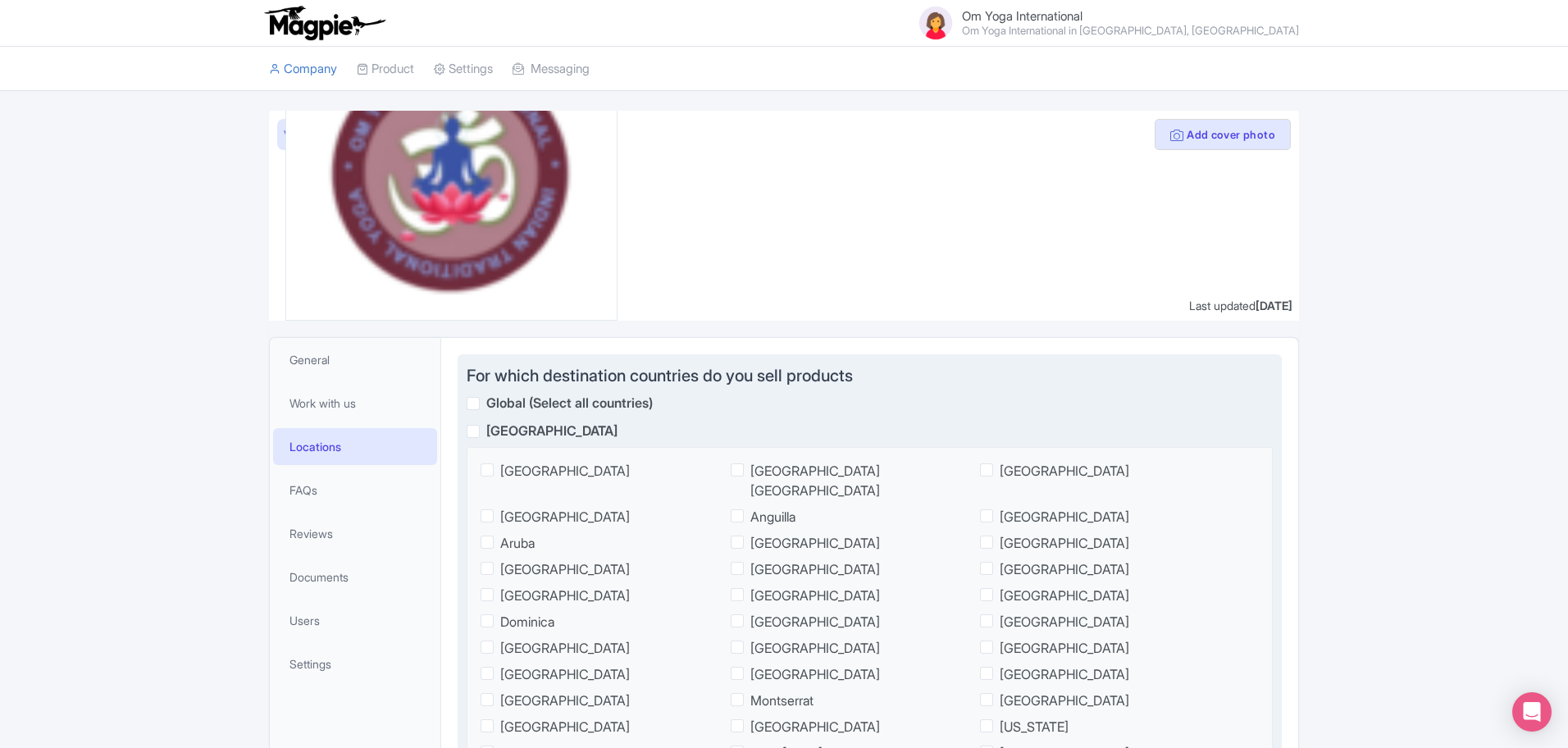
click at [538, 466] on span "United States" at bounding box center [565, 471] width 130 height 20
click at [511, 466] on input "United States" at bounding box center [506, 467] width 11 height 11
checkbox input "true"
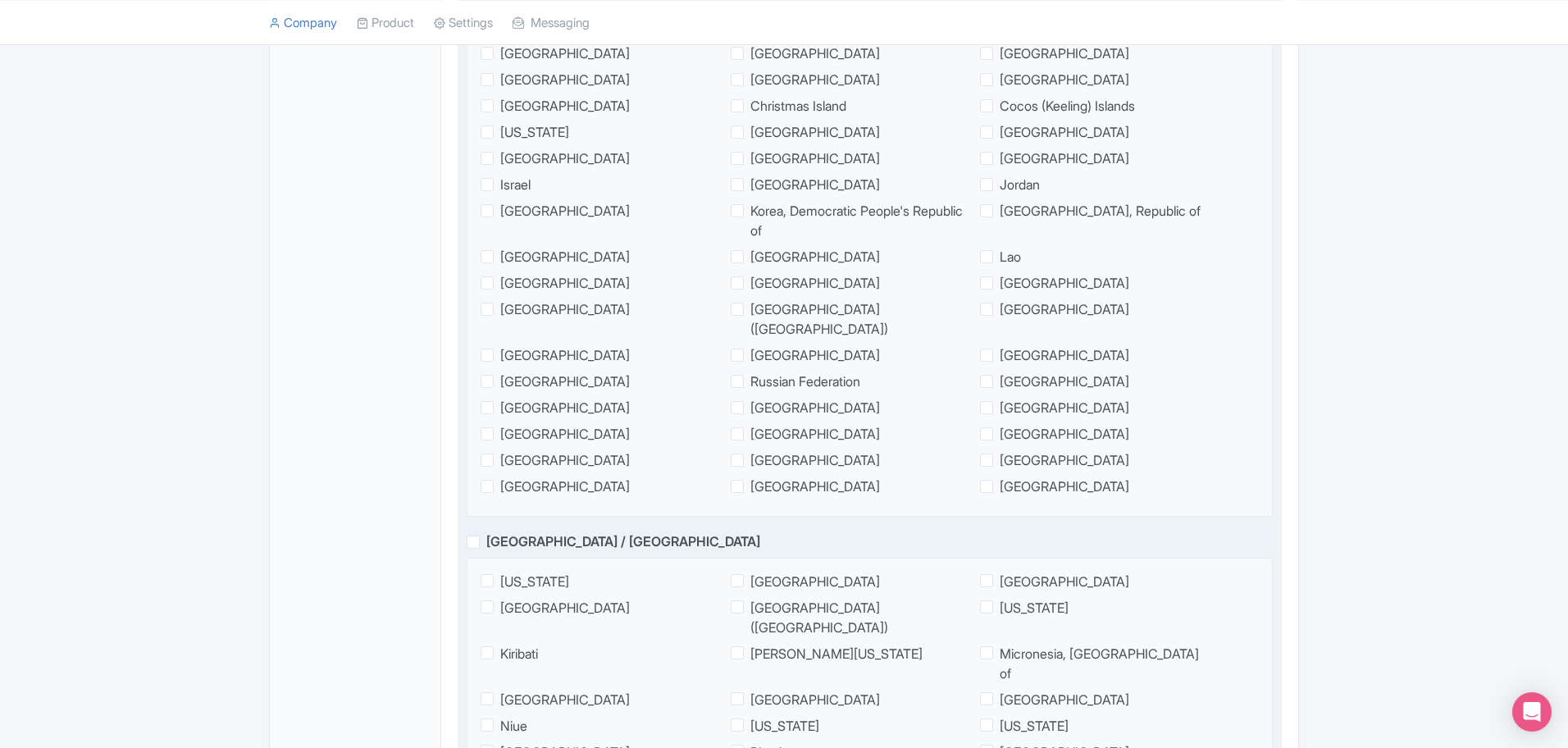
scroll to position [1230, 0]
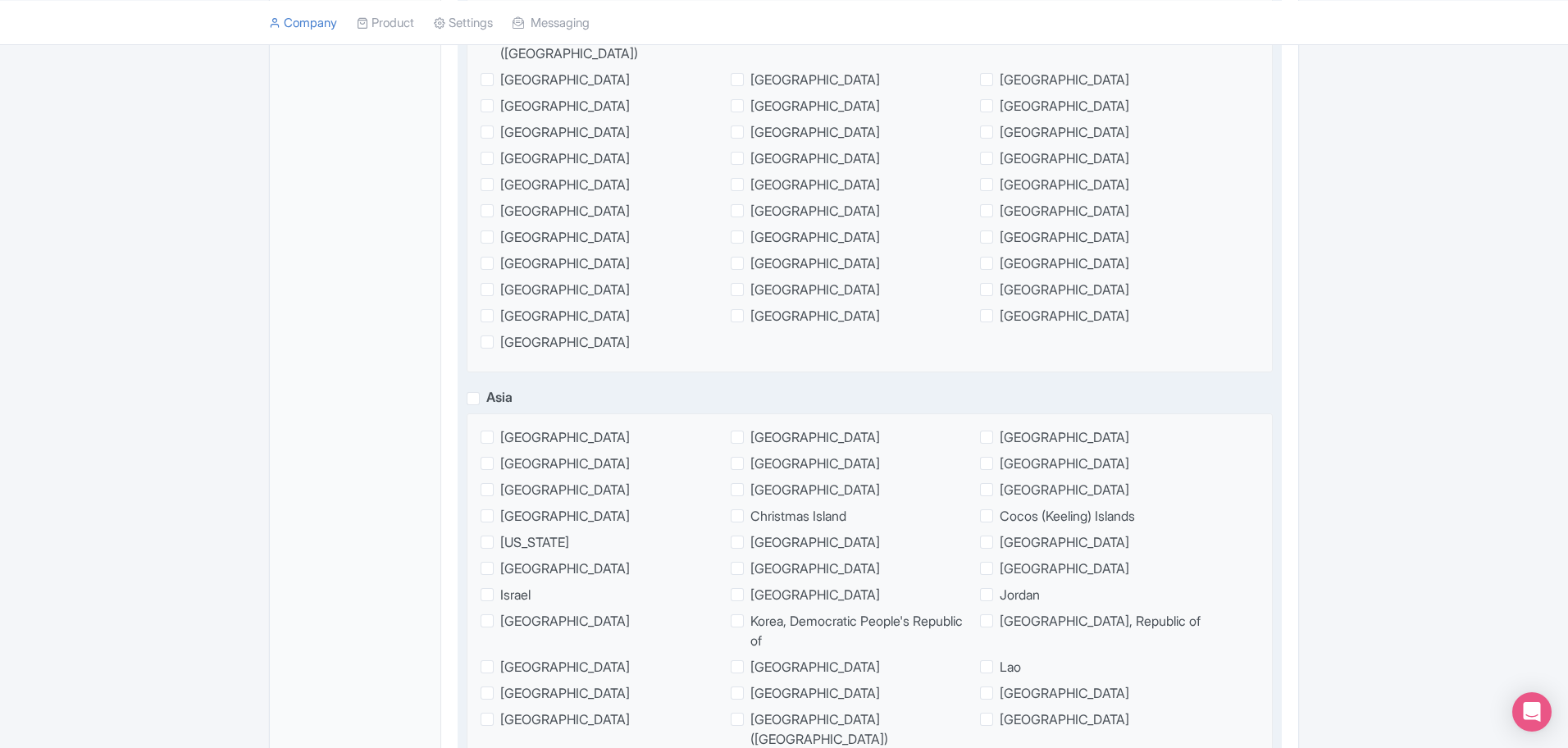
click at [1004, 532] on span "India" at bounding box center [1064, 542] width 130 height 20
click at [1004, 532] on input "India" at bounding box center [1005, 538] width 11 height 11
checkbox input "true"
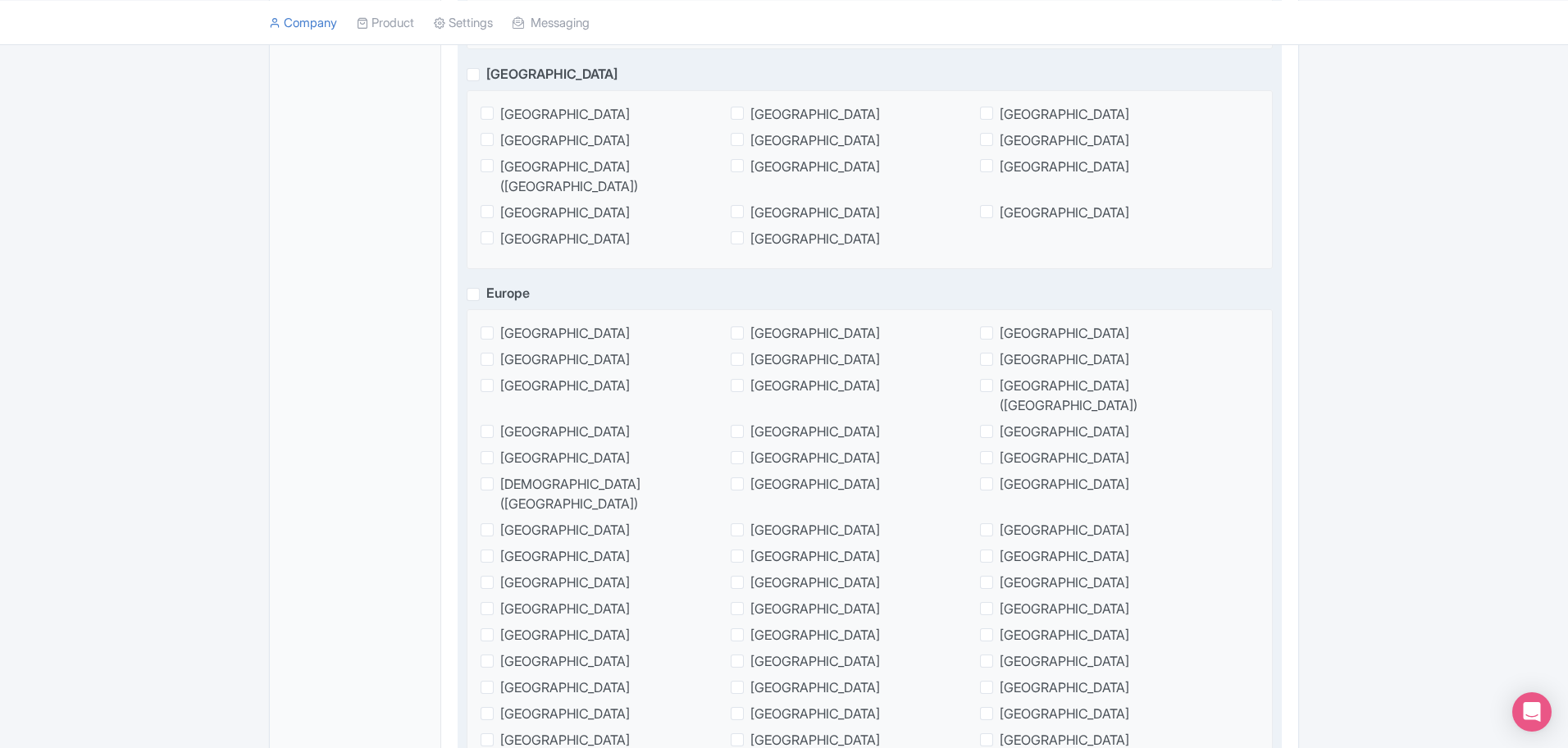
scroll to position [0, 0]
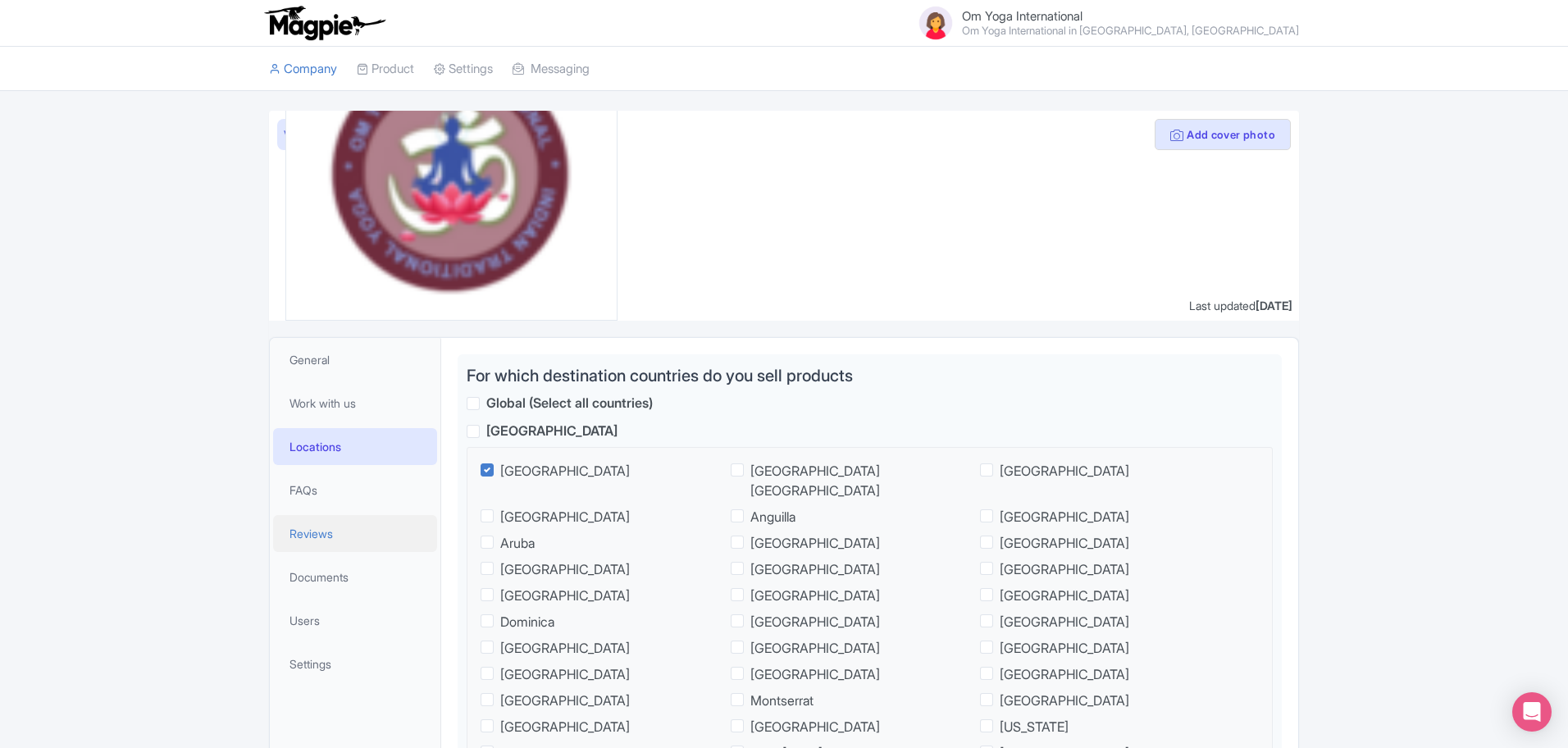
click at [323, 540] on span "Reviews" at bounding box center [311, 533] width 44 height 17
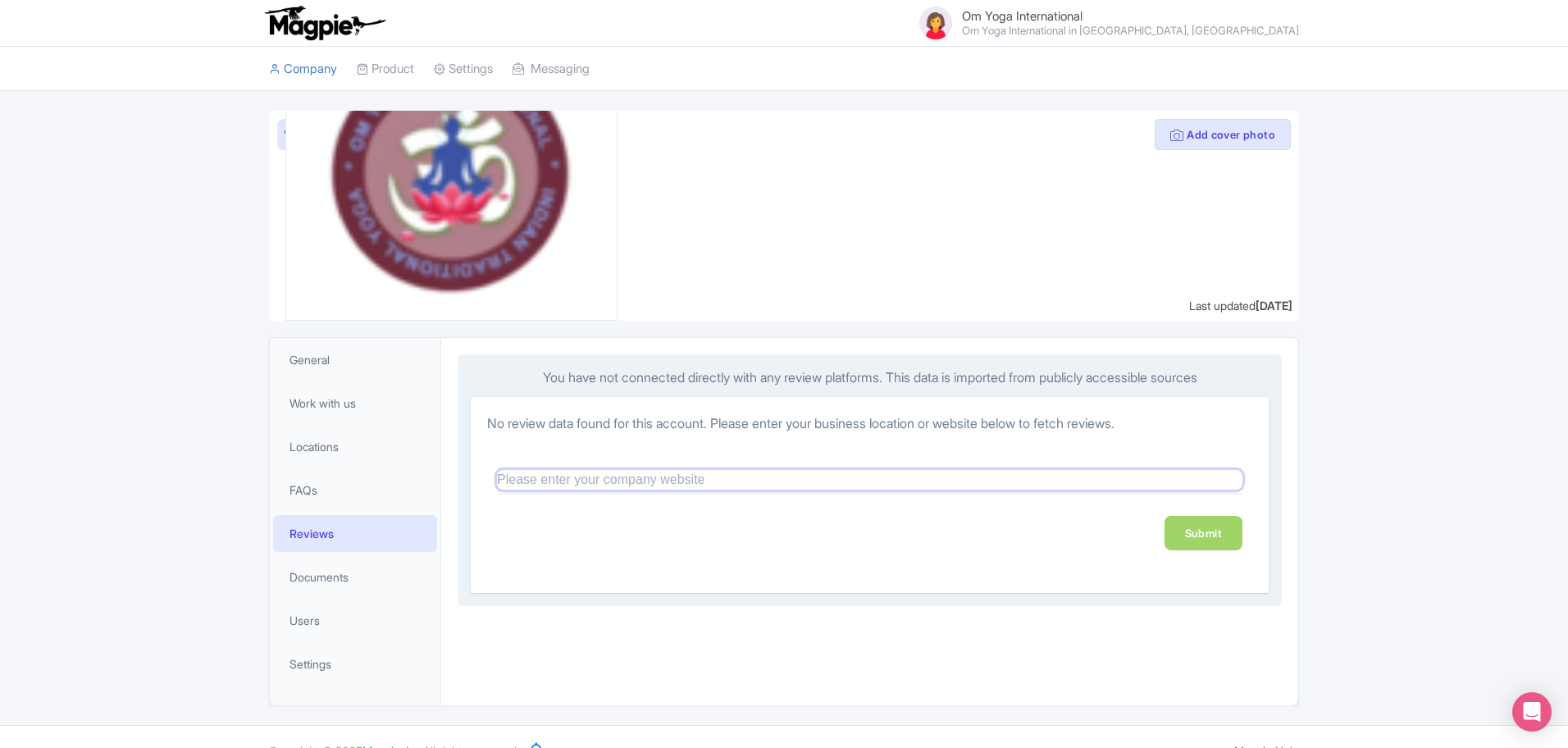
click at [622, 481] on input "text" at bounding box center [869, 480] width 745 height 20
paste input "https://www.omyogainternational.com/"
click at [1211, 540] on link "Submit" at bounding box center [1204, 533] width 78 height 34
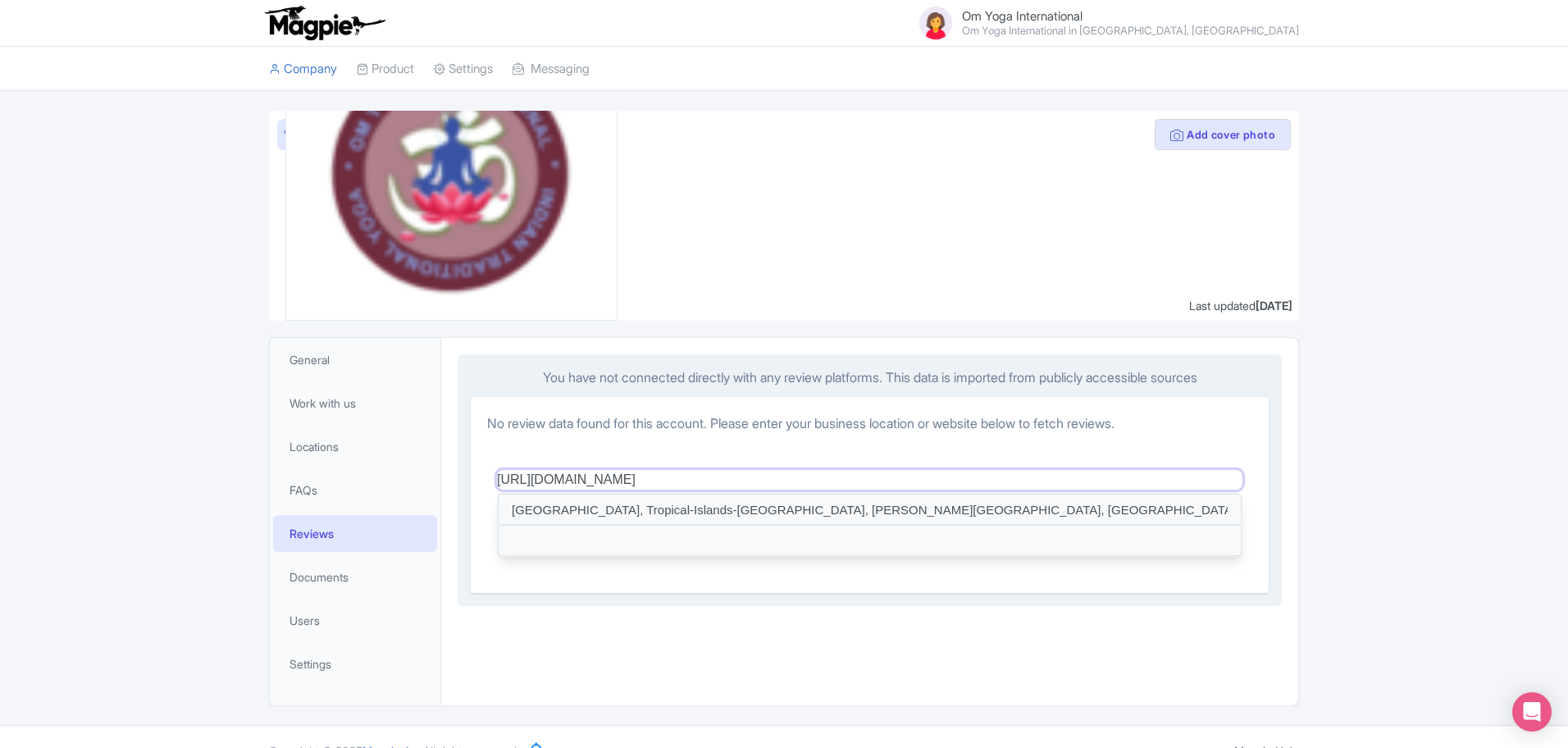
click at [749, 480] on input "https://www.omyogainternational.com/" at bounding box center [869, 480] width 745 height 20
click at [723, 504] on input at bounding box center [869, 510] width 744 height 31
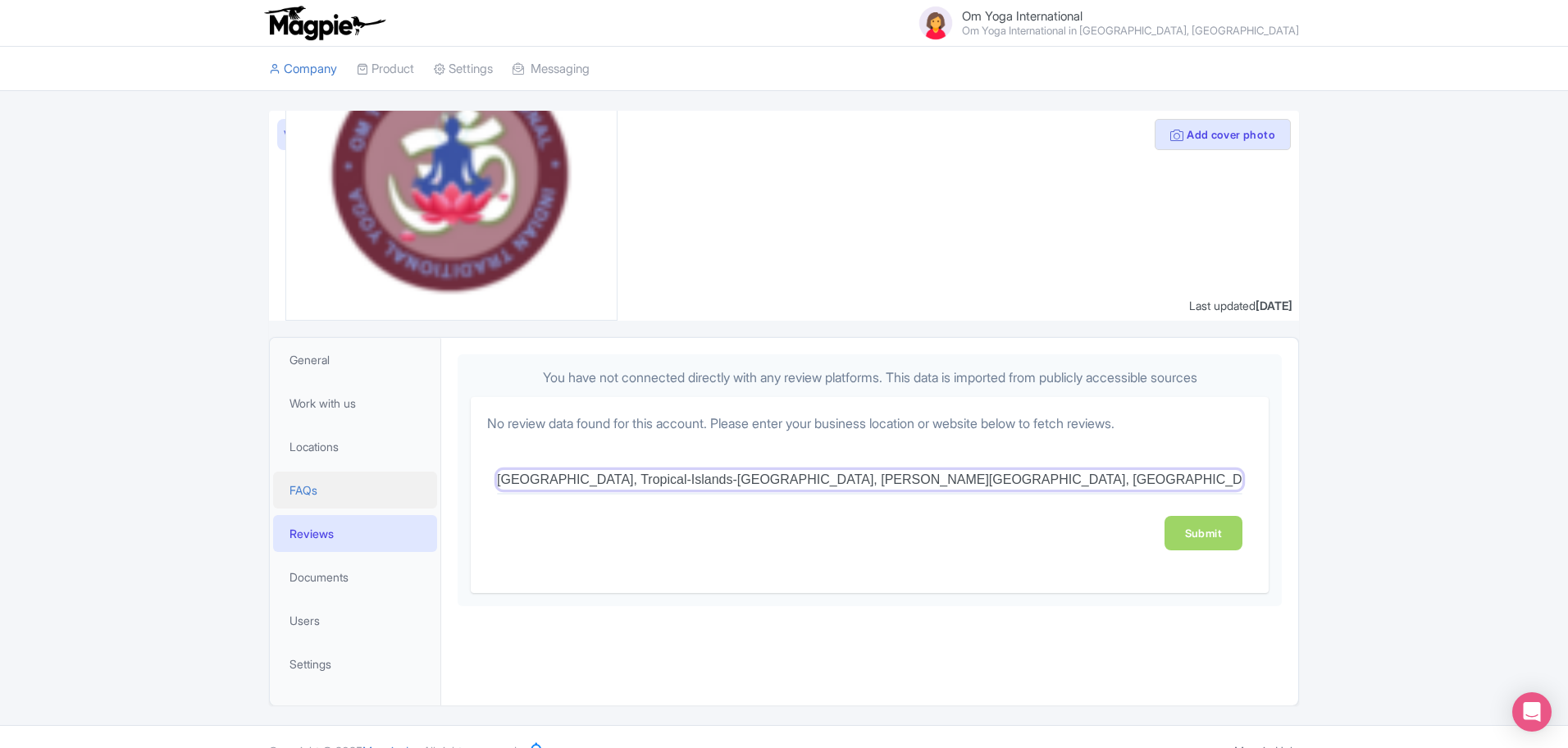
drag, startPoint x: 1001, startPoint y: 475, endPoint x: 384, endPoint y: 471, distance: 617.0
click at [388, 473] on div "General Work with us Locations FAQs Reviews Documents Users Settings General In…" at bounding box center [784, 521] width 1030 height 368
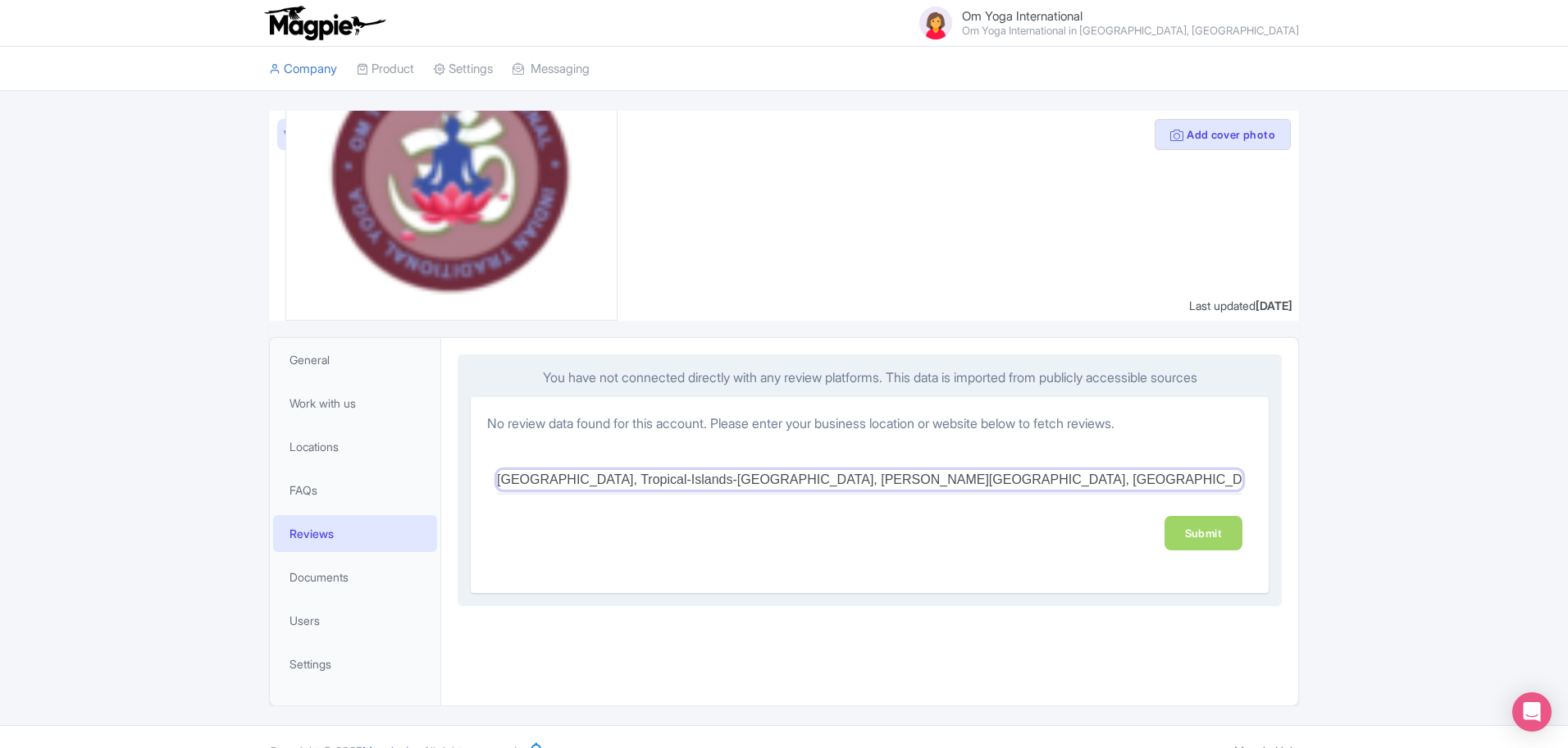
paste input "https://www.omyogainternational.com/"
type input "https://www.omyogainternational.com/"
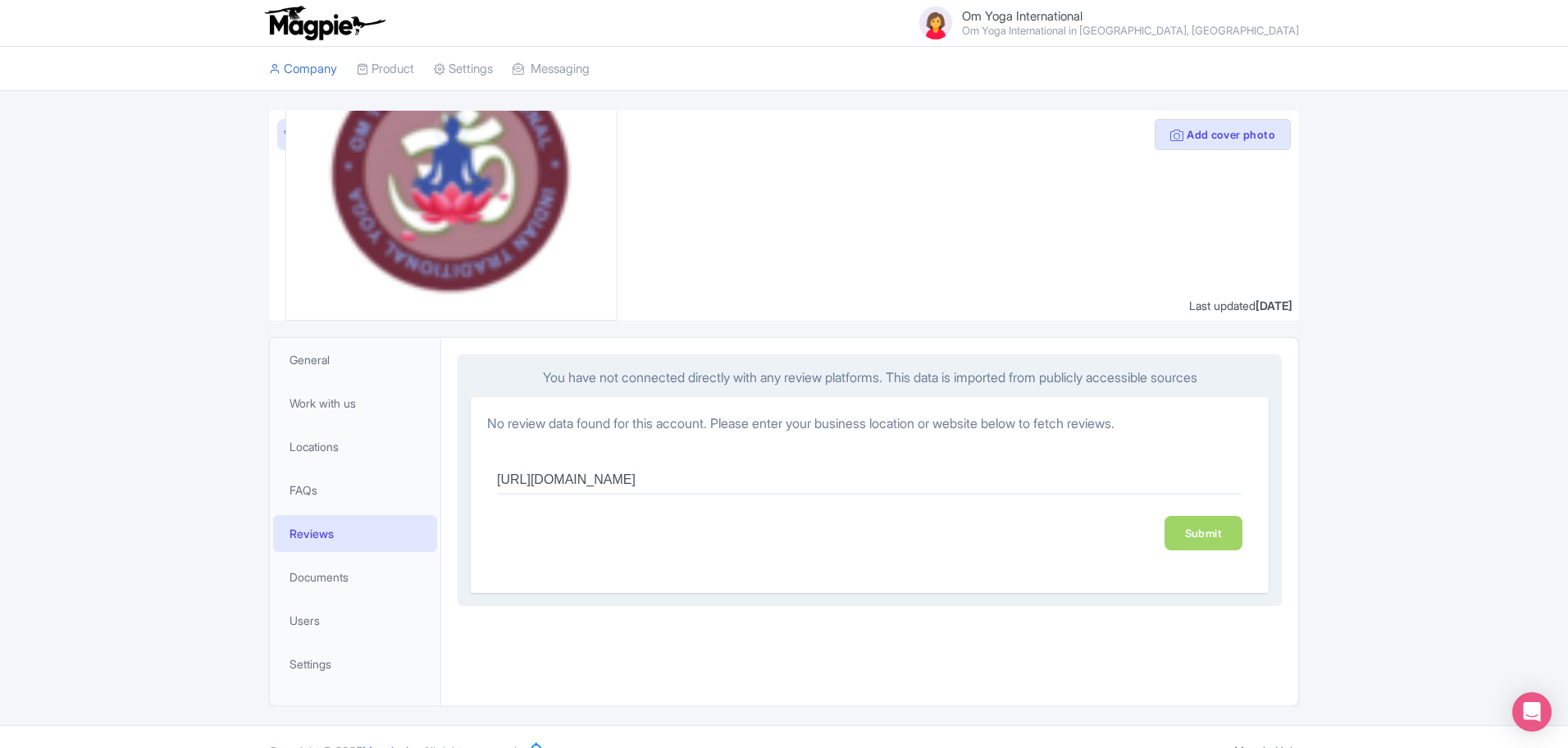
click at [937, 543] on div "Submit" at bounding box center [869, 533] width 745 height 34
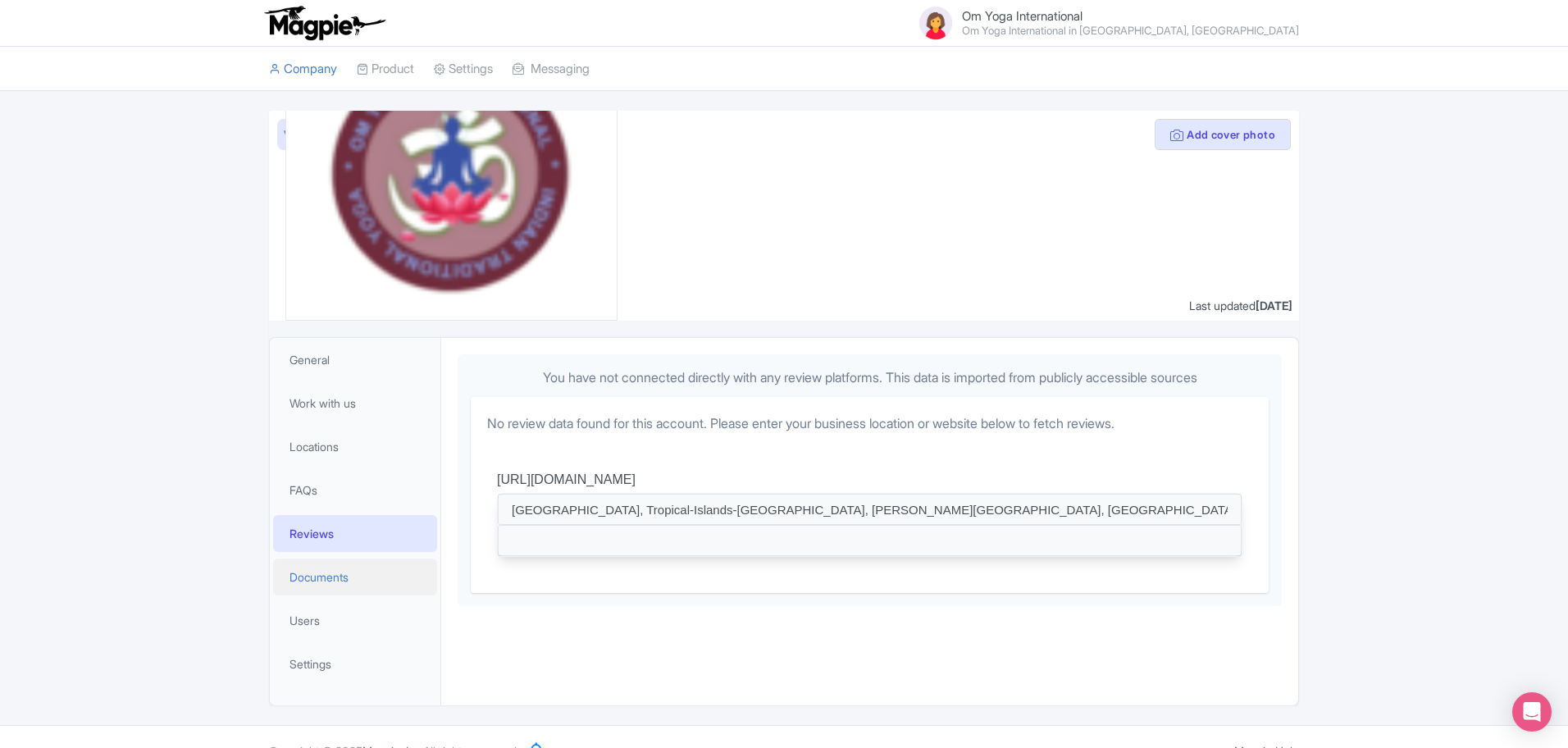
click at [345, 576] on span "Documents" at bounding box center [318, 577] width 59 height 17
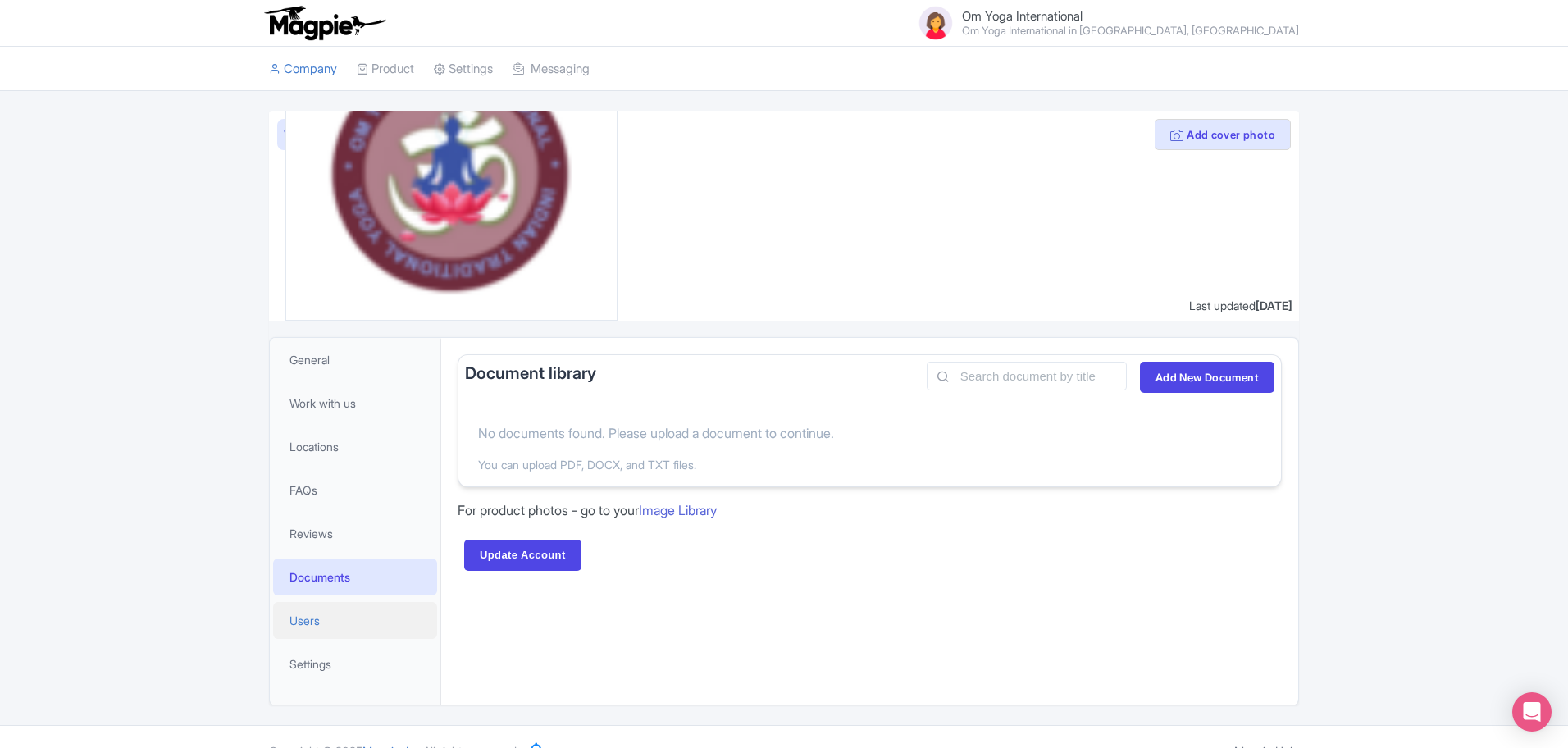
click at [338, 624] on link "Users" at bounding box center [354, 620] width 164 height 37
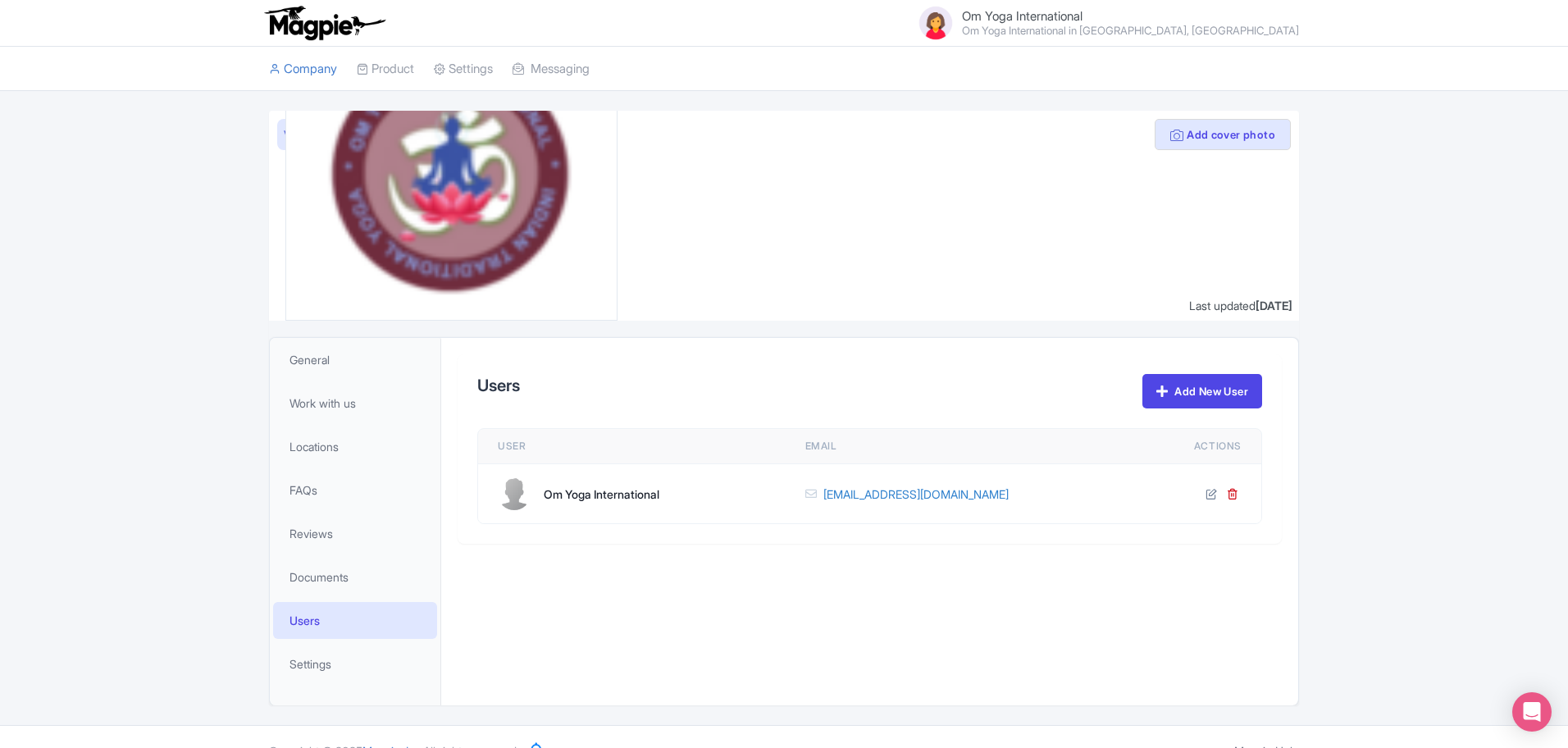
click at [668, 494] on div "Om Yoga International" at bounding box center [632, 494] width 268 height 33
click at [327, 362] on span "General" at bounding box center [309, 359] width 40 height 17
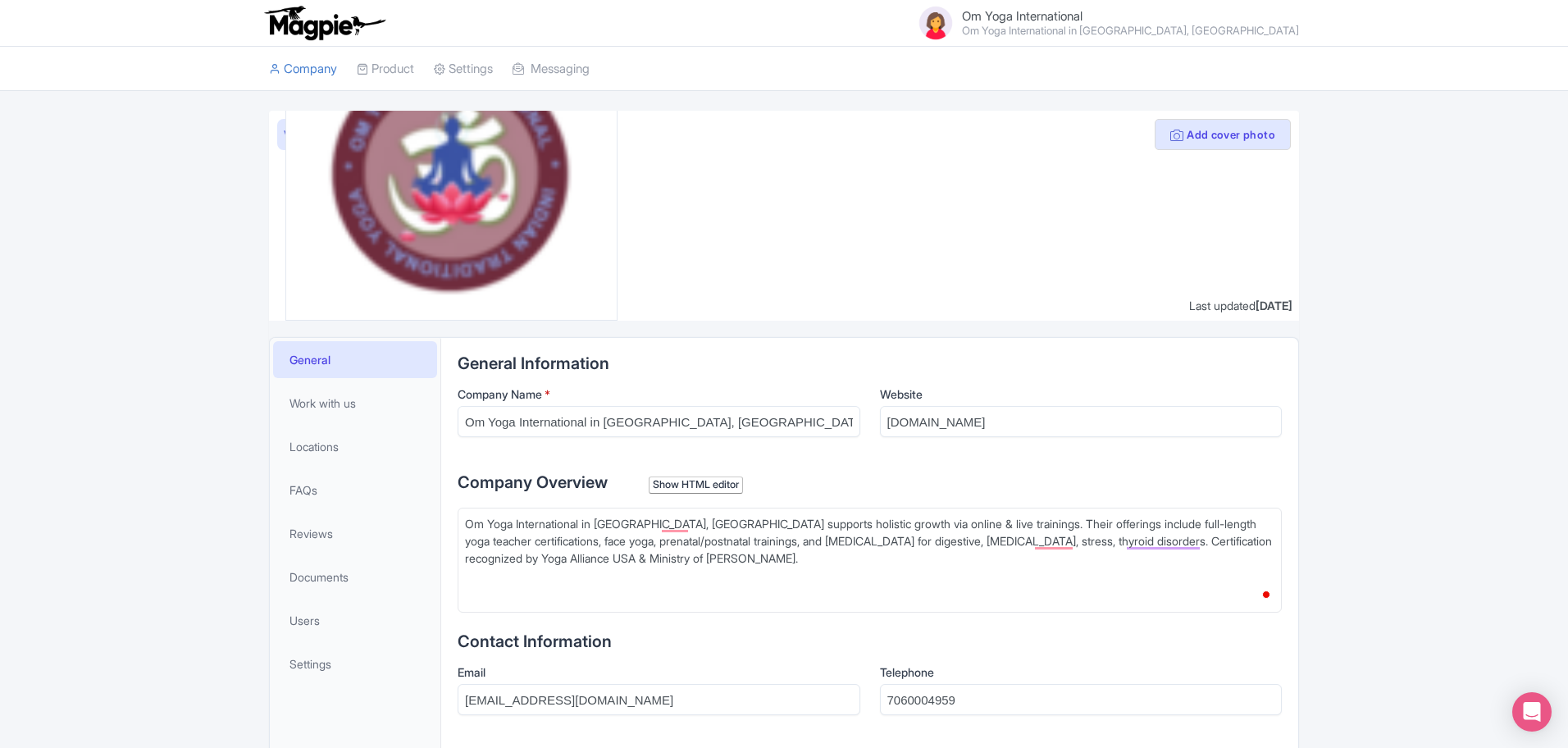
click at [1138, 25] on small "Om Yoga International in [GEOGRAPHIC_DATA], [GEOGRAPHIC_DATA]" at bounding box center [1130, 31] width 337 height 11
click at [1209, 60] on link "Users" at bounding box center [1220, 73] width 156 height 25
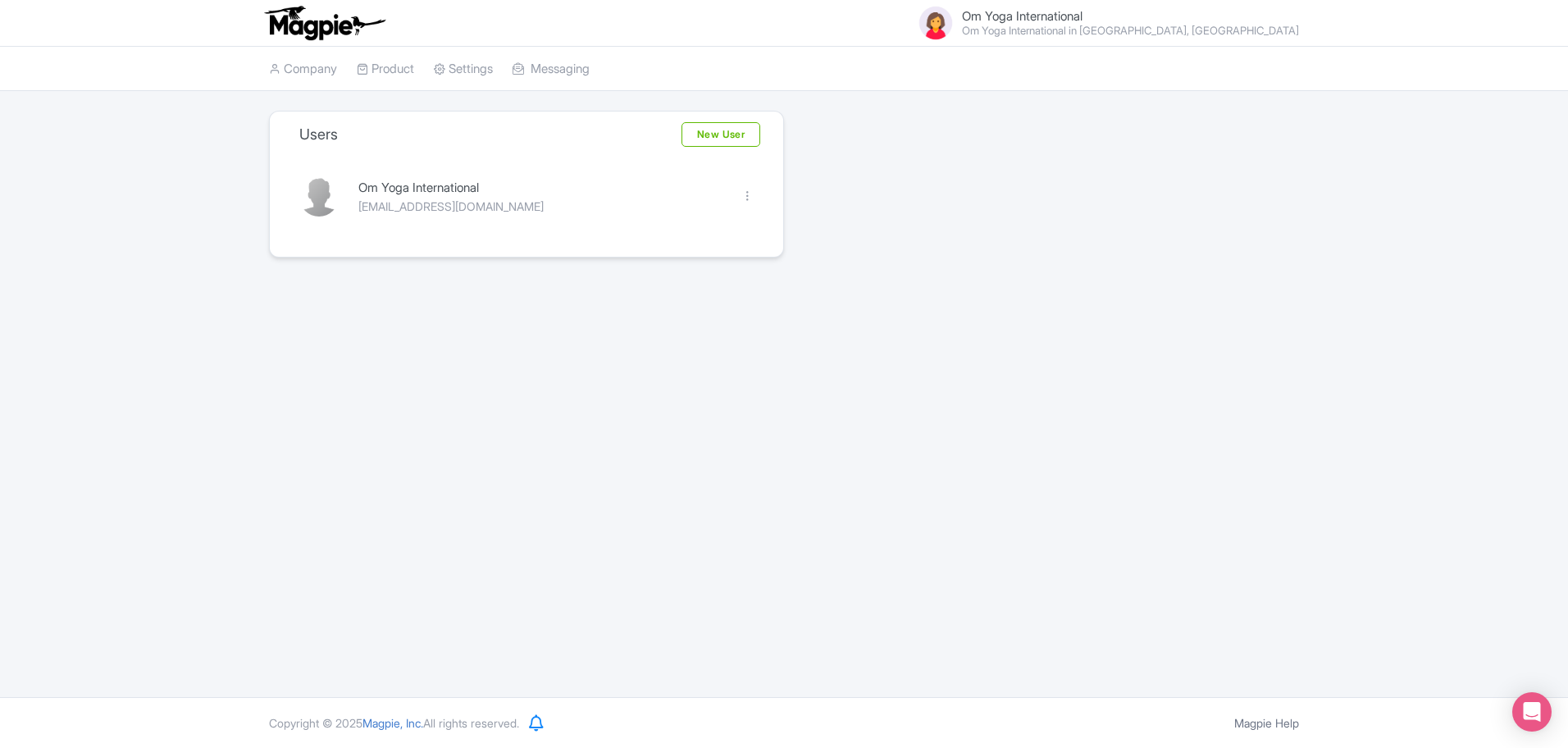
click at [406, 172] on div "Om Yoga International [EMAIL_ADDRESS][DOMAIN_NAME] Edit [GEOGRAPHIC_DATA]" at bounding box center [527, 207] width 494 height 99
click at [399, 186] on div "Om Yoga International" at bounding box center [539, 188] width 363 height 19
click at [1176, 6] on link "Om Yoga International Om Yoga International in [GEOGRAPHIC_DATA], [GEOGRAPHIC_D…" at bounding box center [1102, 23] width 392 height 39
click at [326, 82] on link "Company" at bounding box center [303, 70] width 68 height 45
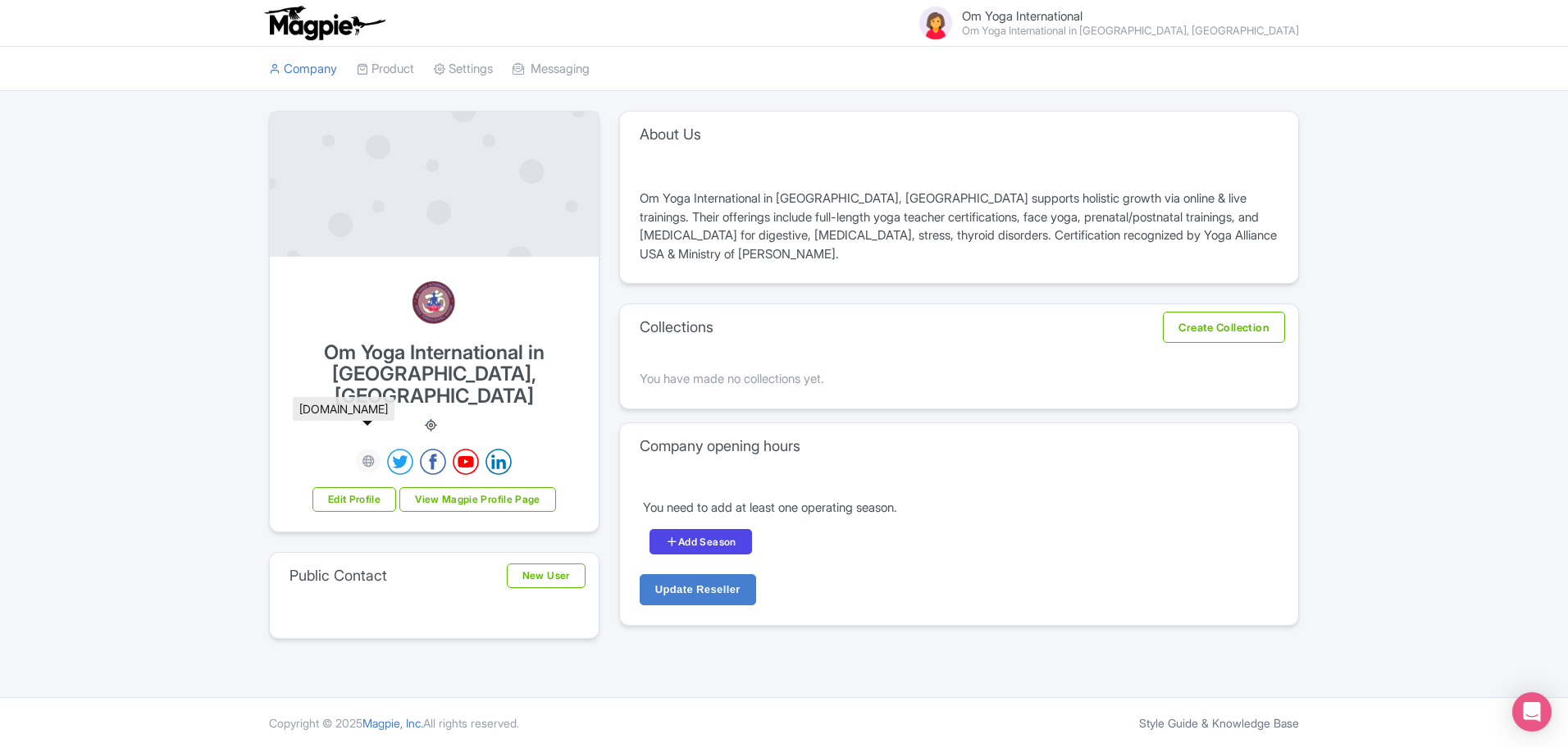
click at [373, 455] on icon at bounding box center [369, 461] width 13 height 13
click at [709, 539] on link "Add Season" at bounding box center [701, 542] width 102 height 25
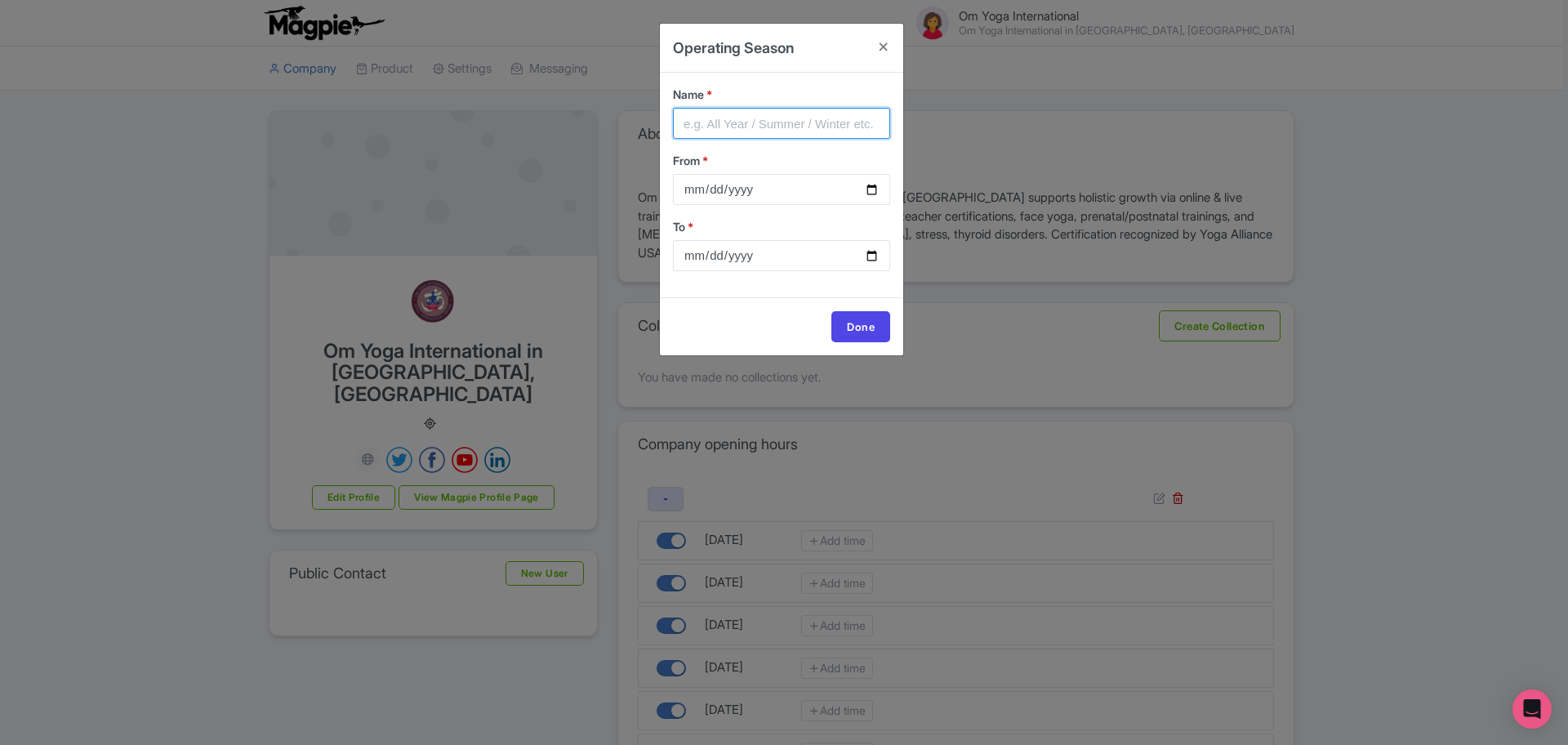
click at [738, 137] on input "Name *" at bounding box center [782, 123] width 218 height 31
click at [878, 41] on h4 at bounding box center [883, 47] width 39 height 47
